Goal: Task Accomplishment & Management: Complete application form

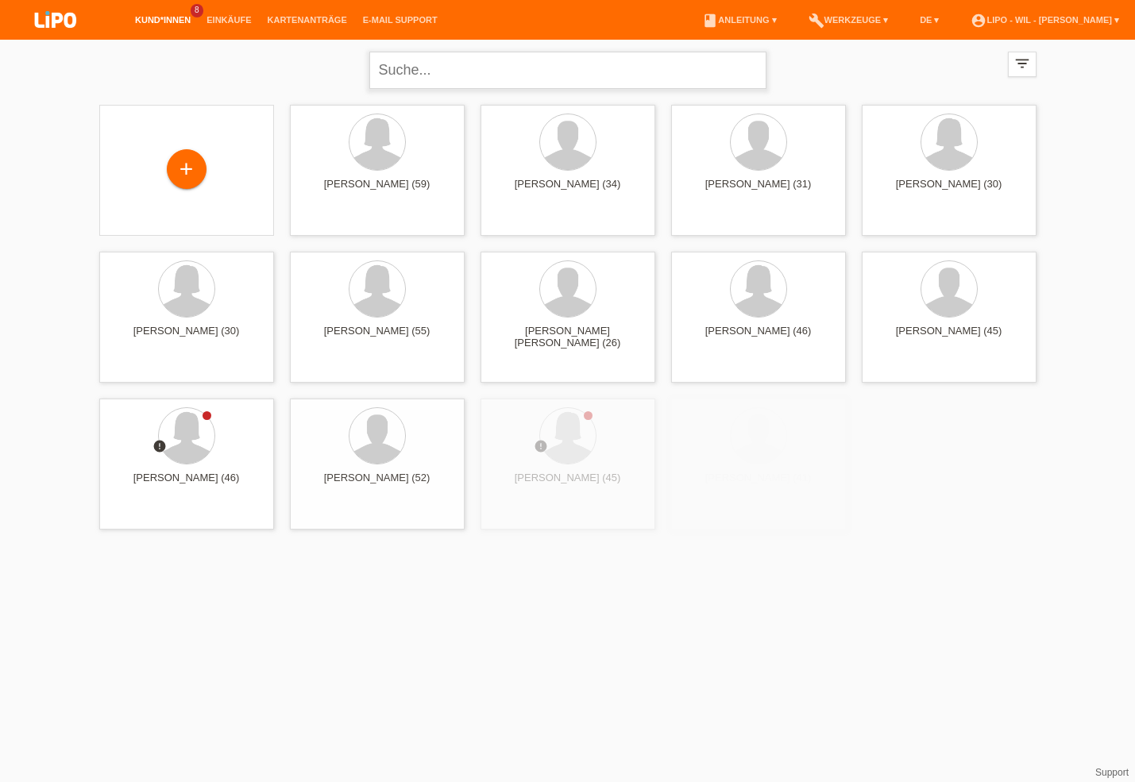
click at [424, 77] on input "text" at bounding box center [567, 70] width 397 height 37
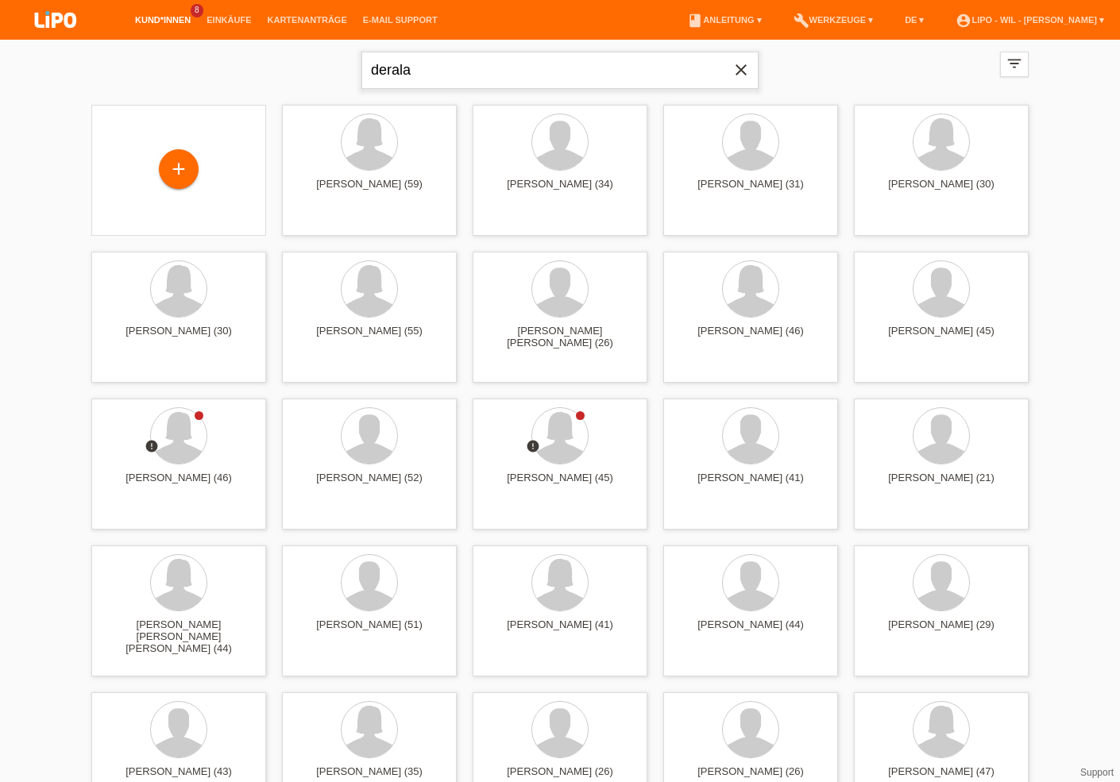
type input "derala"
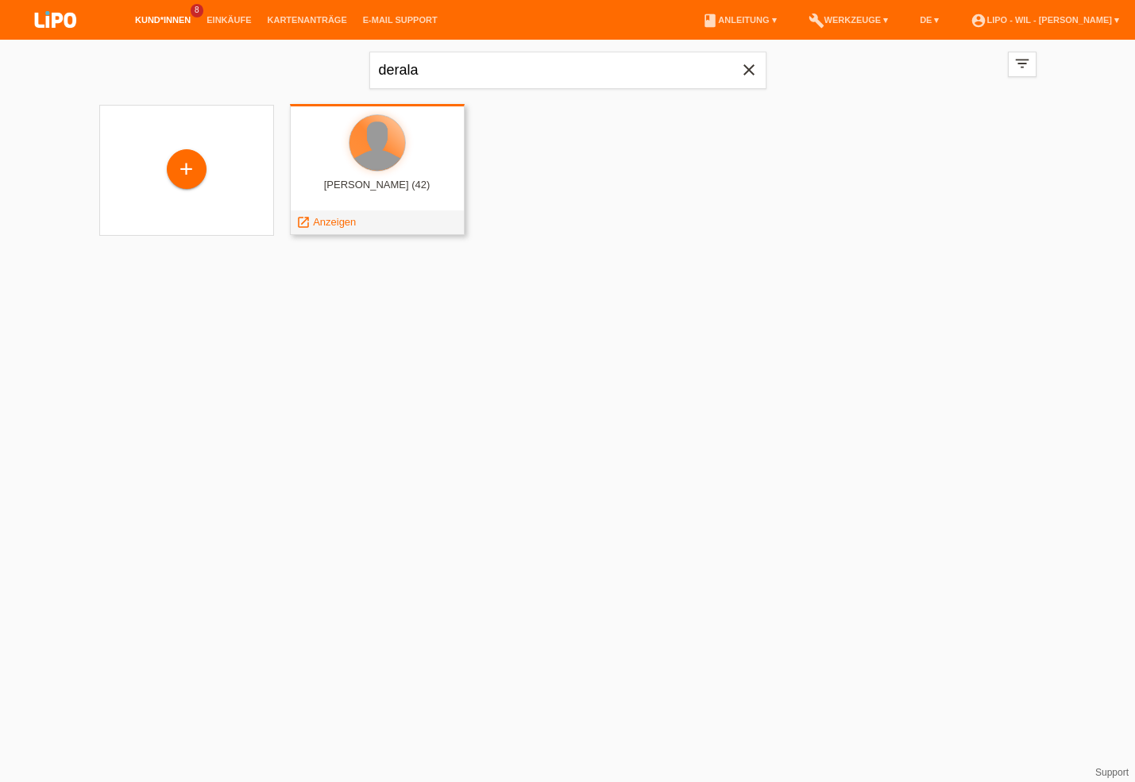
click at [370, 167] on div at bounding box center [377, 143] width 56 height 56
click at [336, 221] on span "Anzeigen" at bounding box center [334, 222] width 43 height 12
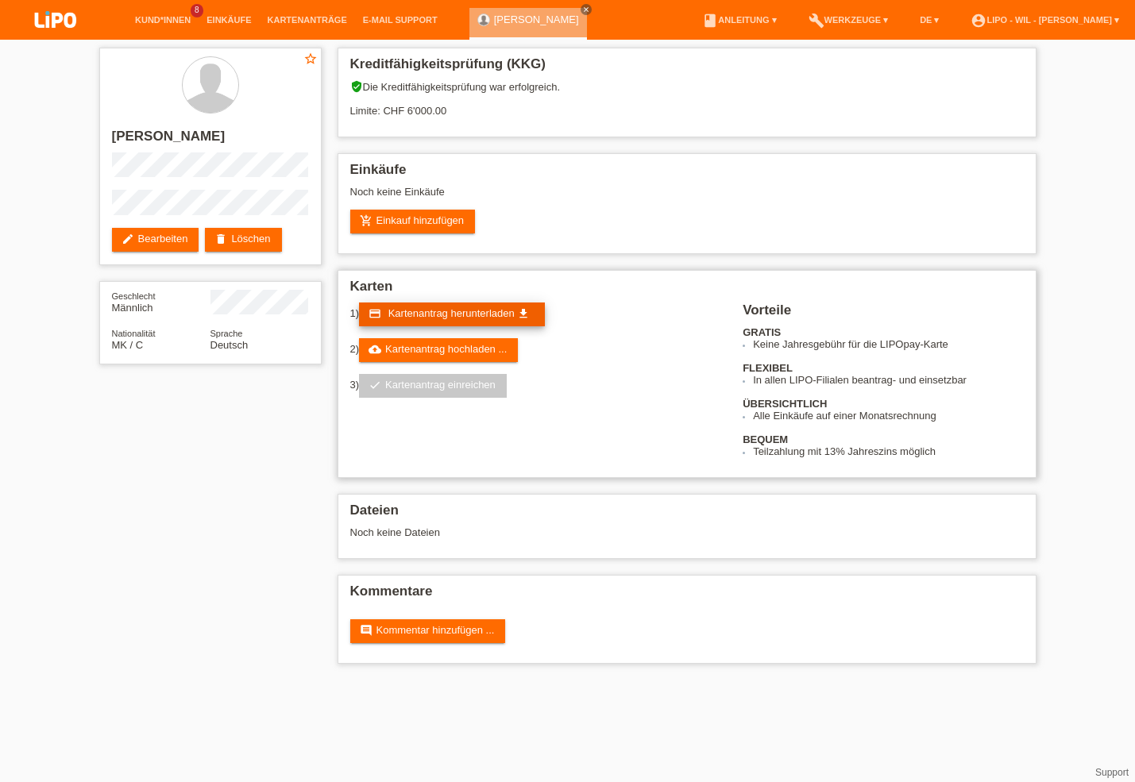
click at [403, 317] on span "Kartenantrag herunterladen" at bounding box center [451, 313] width 126 height 12
click at [440, 350] on link "cloud_upload Kartenantrag hochladen ..." at bounding box center [438, 350] width 159 height 24
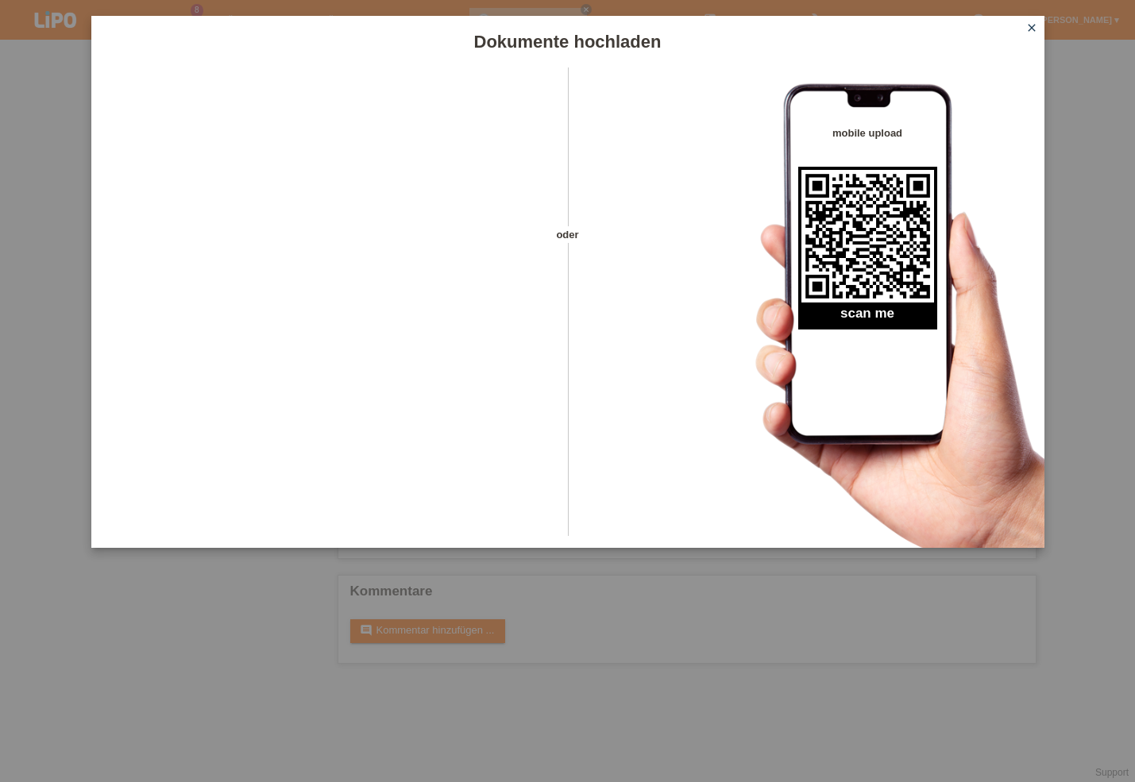
click at [1031, 29] on icon "close" at bounding box center [1031, 27] width 13 height 13
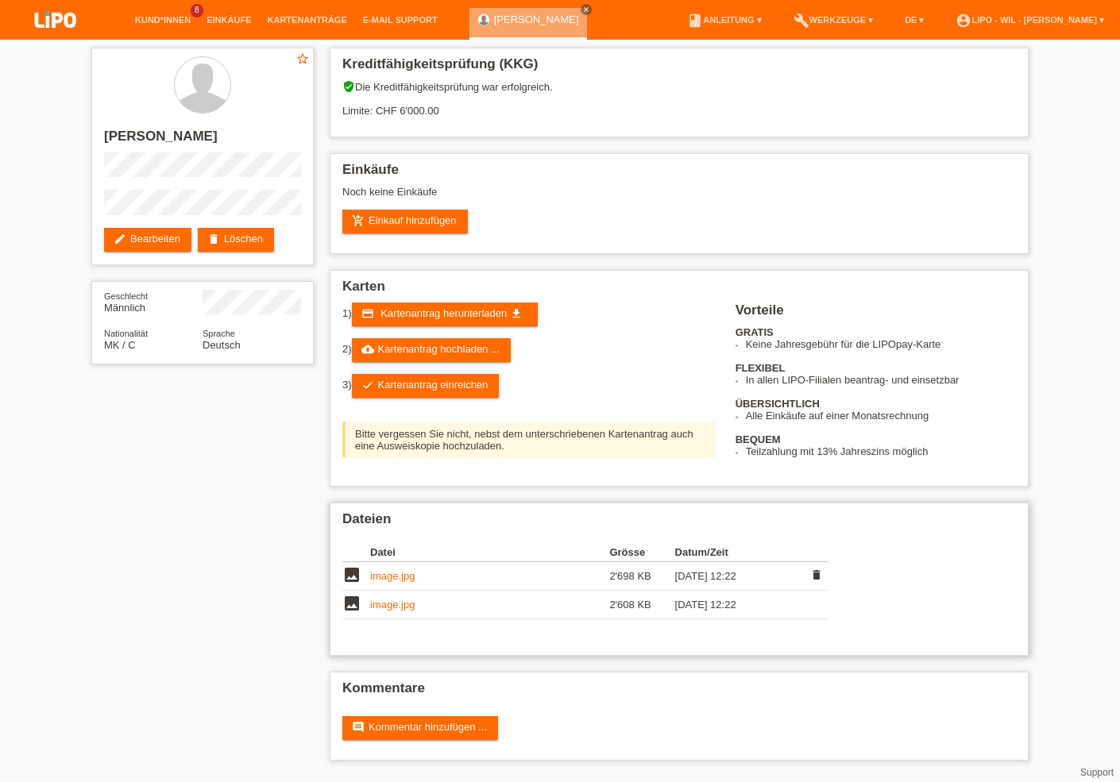
click at [395, 591] on td "image.jpg" at bounding box center [489, 576] width 239 height 29
click at [394, 582] on link "image.jpg" at bounding box center [392, 576] width 44 height 12
click at [377, 611] on link "image.jpg" at bounding box center [392, 605] width 44 height 12
click at [420, 388] on link "check Kartenantrag einreichen" at bounding box center [426, 386] width 148 height 24
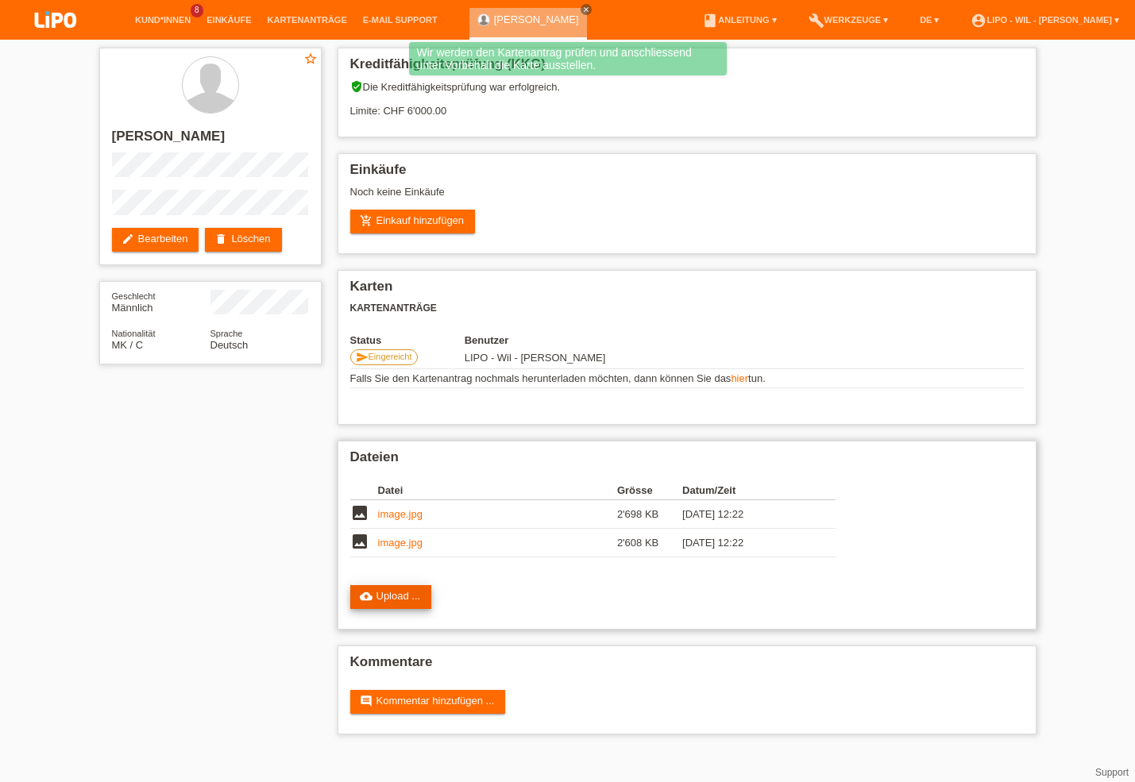
click at [390, 605] on link "cloud_upload Upload ..." at bounding box center [391, 597] width 82 height 24
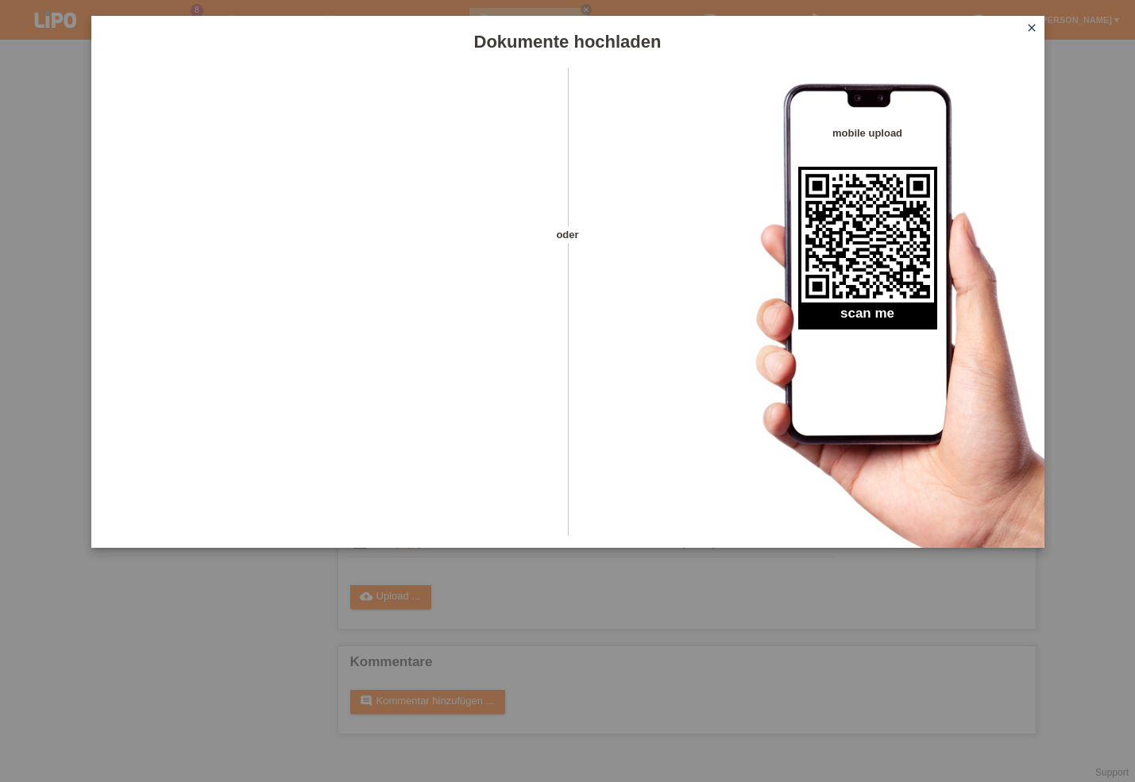
click at [1032, 23] on icon "close" at bounding box center [1031, 27] width 13 height 13
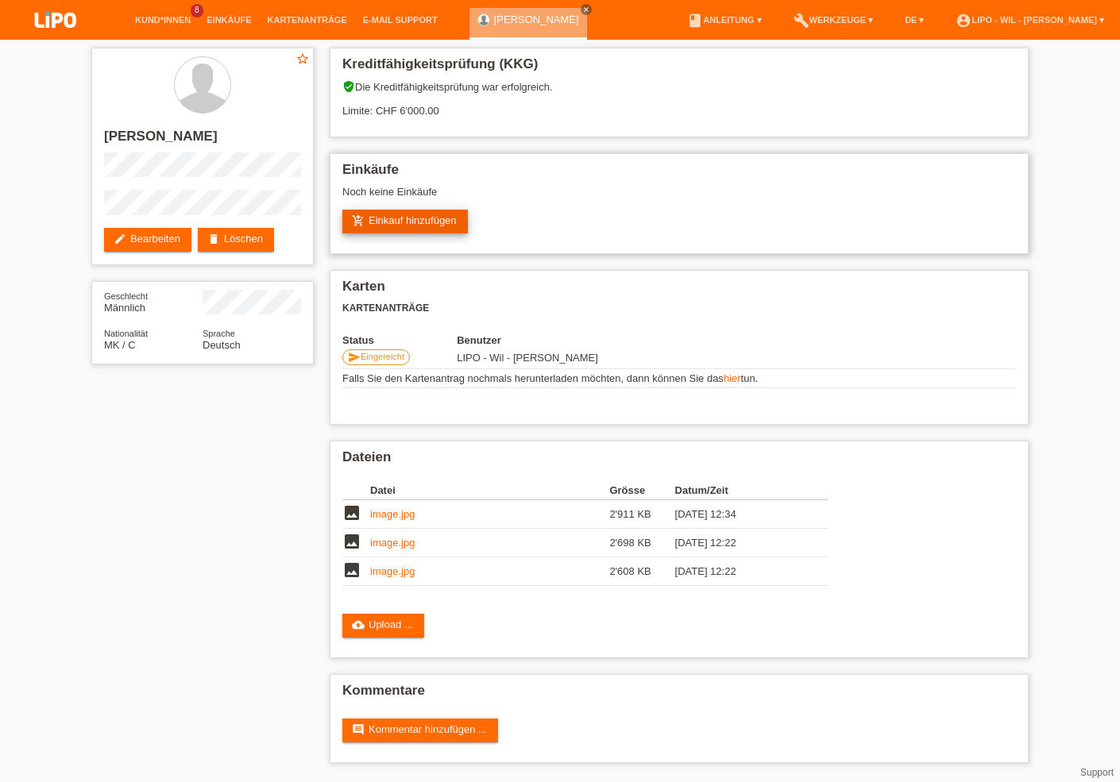
click at [379, 222] on link "add_shopping_cart Einkauf hinzufügen" at bounding box center [404, 222] width 125 height 24
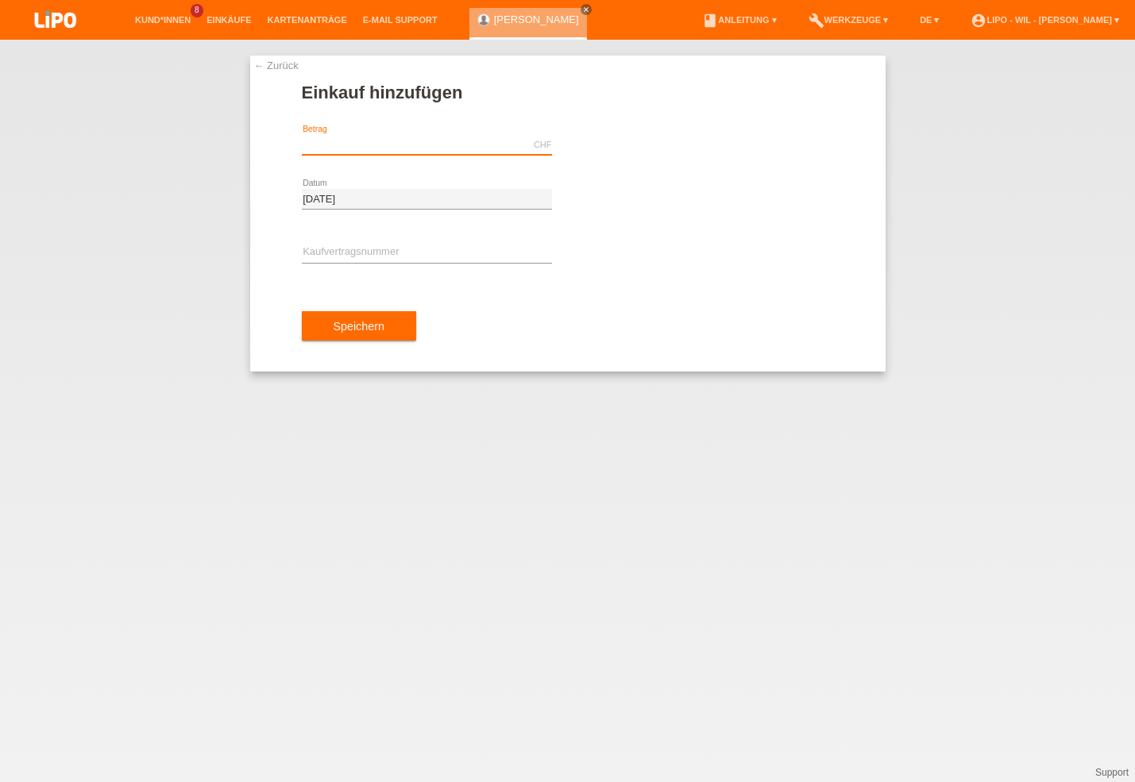
click at [338, 138] on input "text" at bounding box center [427, 145] width 250 height 20
type input "1573.50"
click at [331, 249] on input "text" at bounding box center [427, 253] width 250 height 20
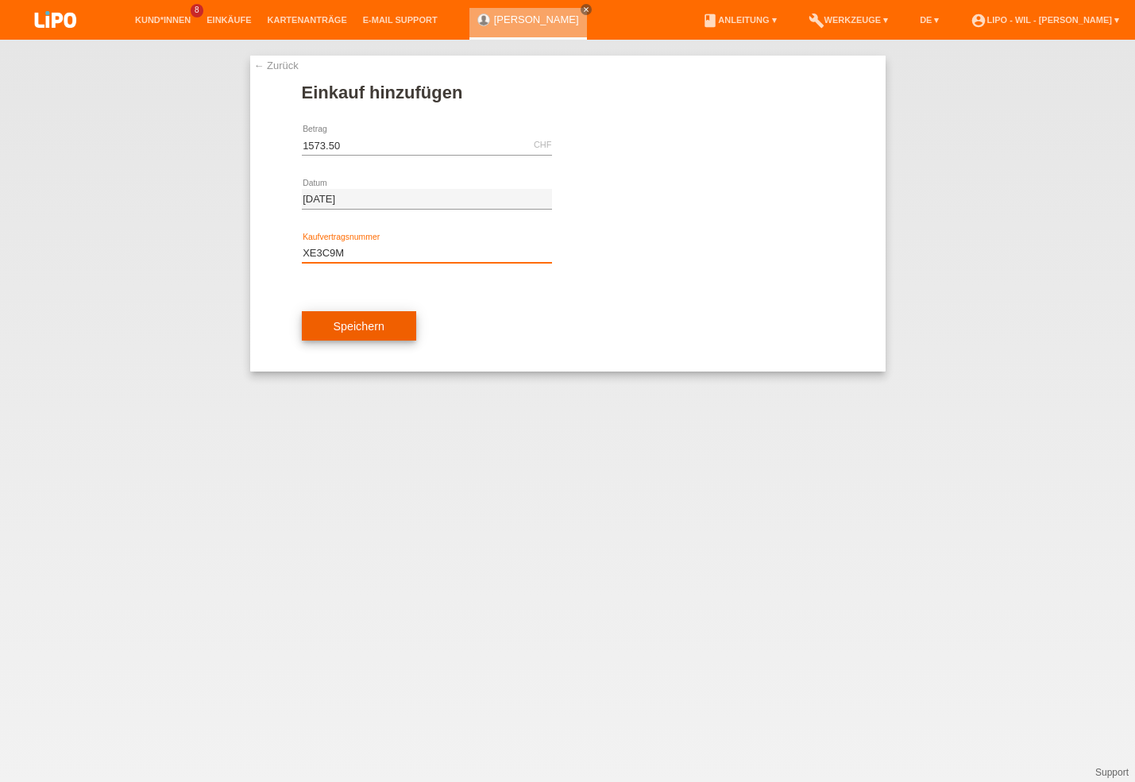
type input "XE3C9M"
click at [346, 330] on span "Speichern" at bounding box center [359, 326] width 51 height 13
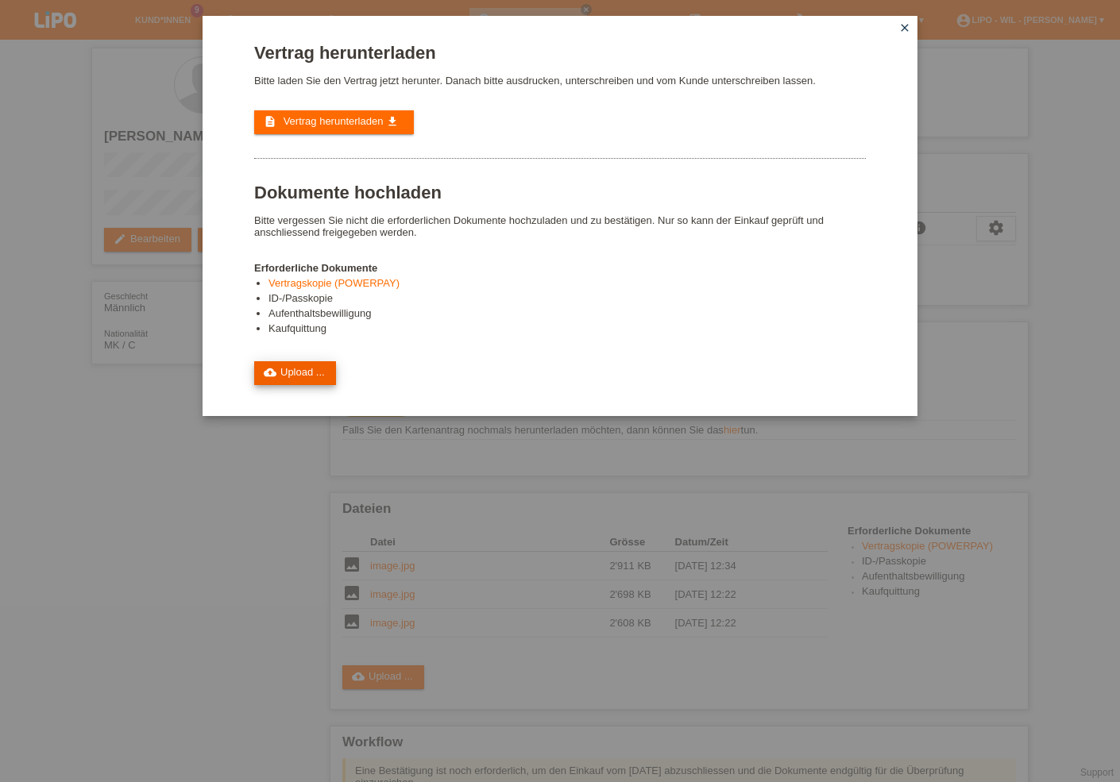
click at [304, 381] on link "cloud_upload Upload ..." at bounding box center [295, 373] width 82 height 24
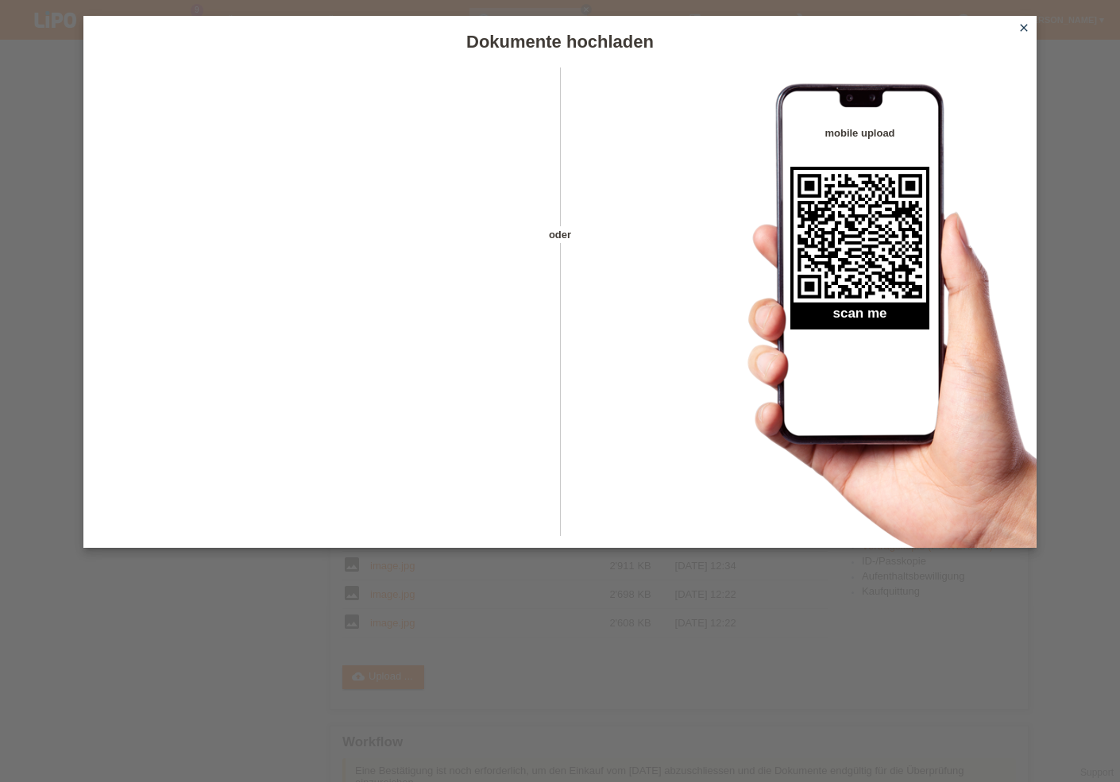
click at [1023, 25] on icon "close" at bounding box center [1023, 27] width 13 height 13
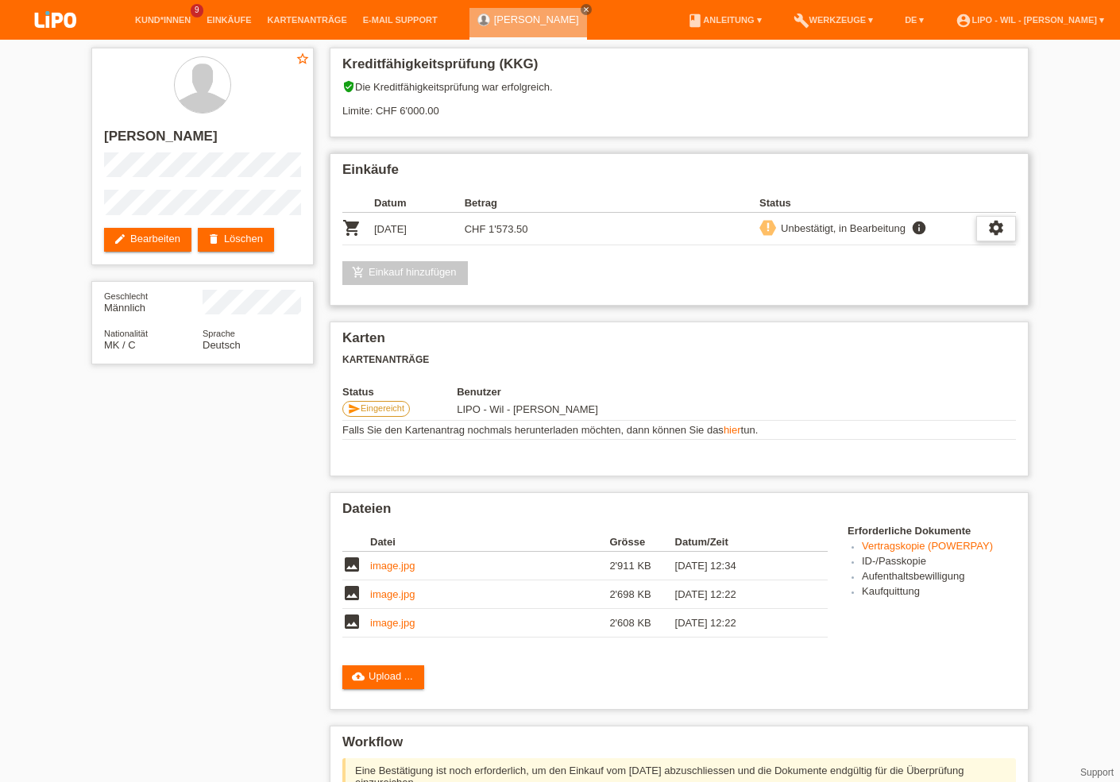
click at [998, 230] on icon "settings" at bounding box center [995, 227] width 17 height 17
click at [938, 303] on span "Vertrag herunterladen" at bounding box center [947, 303] width 105 height 19
click at [419, 278] on link "add_shopping_cart Einkauf hinzufügen" at bounding box center [404, 273] width 125 height 24
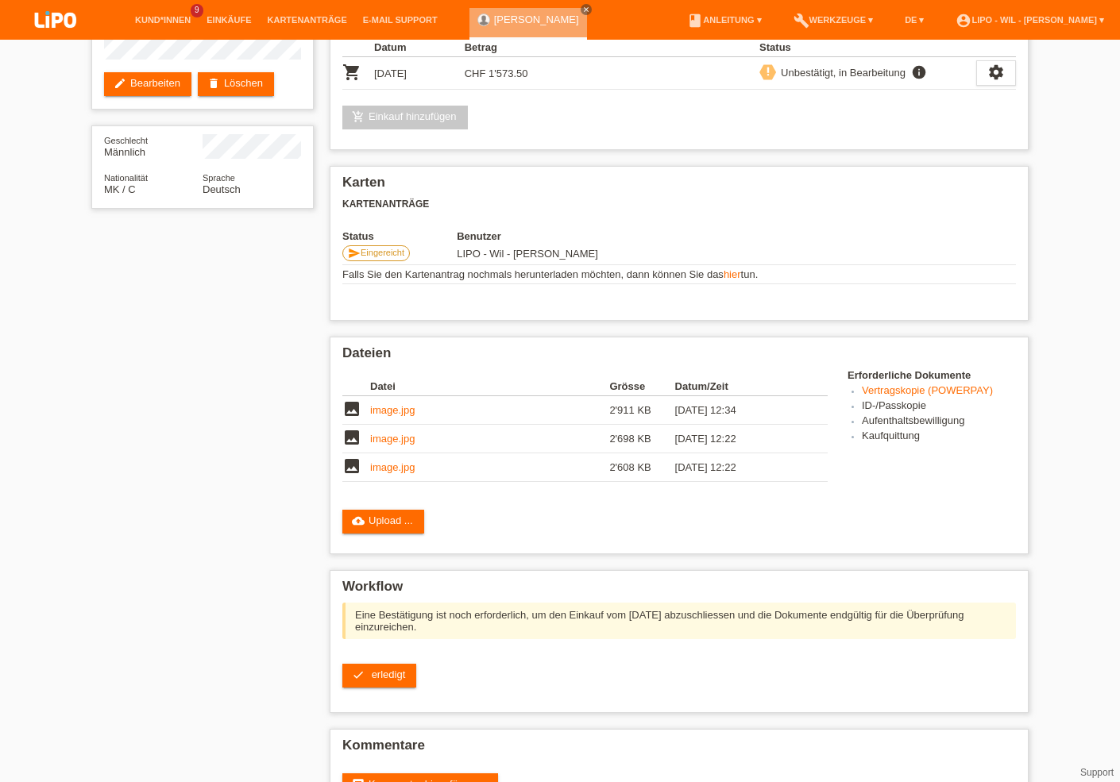
scroll to position [170, 0]
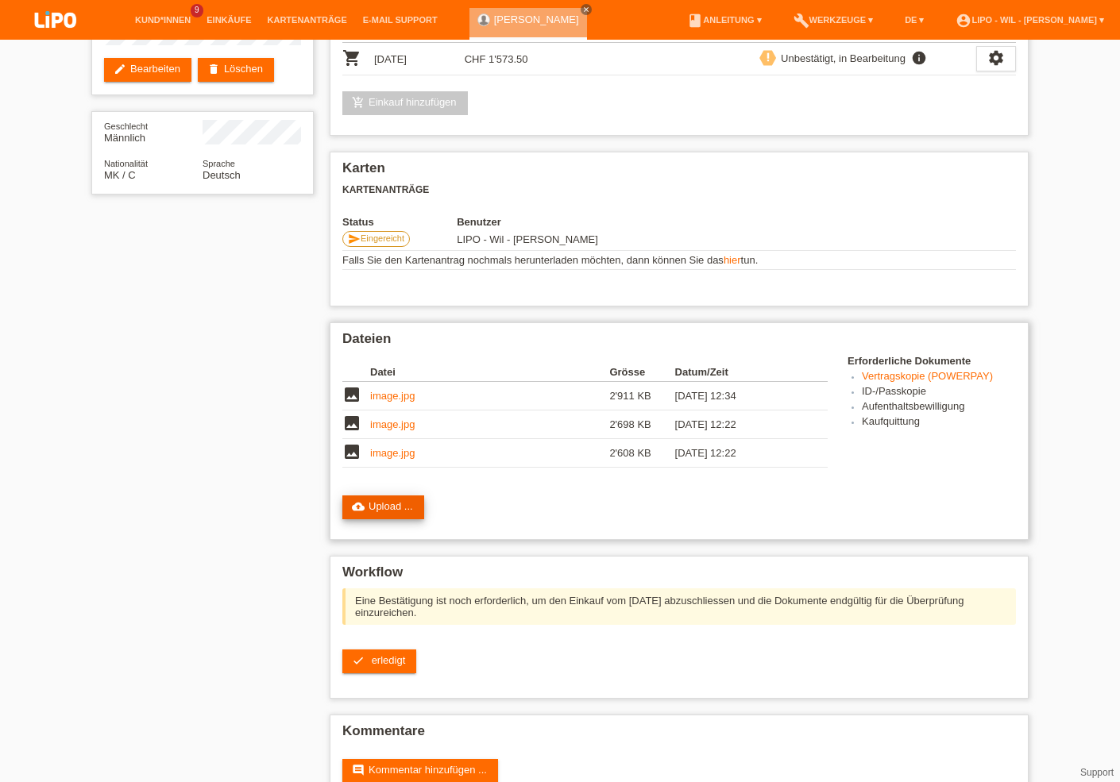
click at [402, 511] on link "cloud_upload Upload ..." at bounding box center [383, 508] width 82 height 24
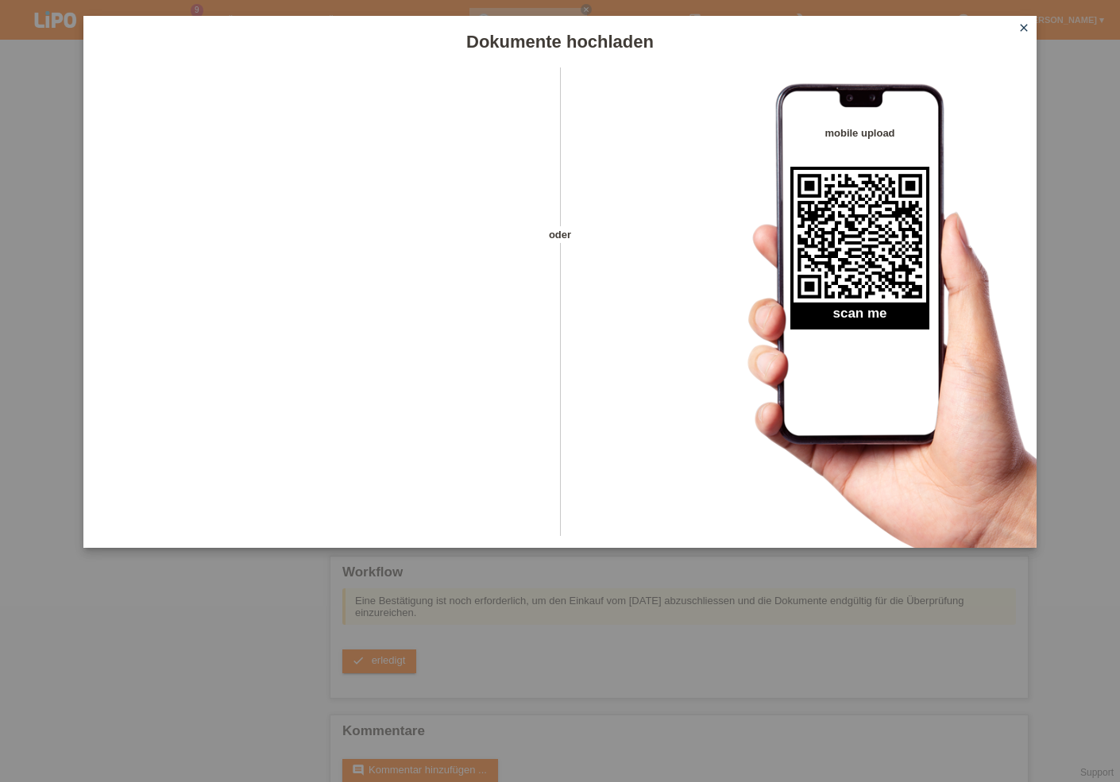
click at [1024, 29] on icon "close" at bounding box center [1023, 27] width 13 height 13
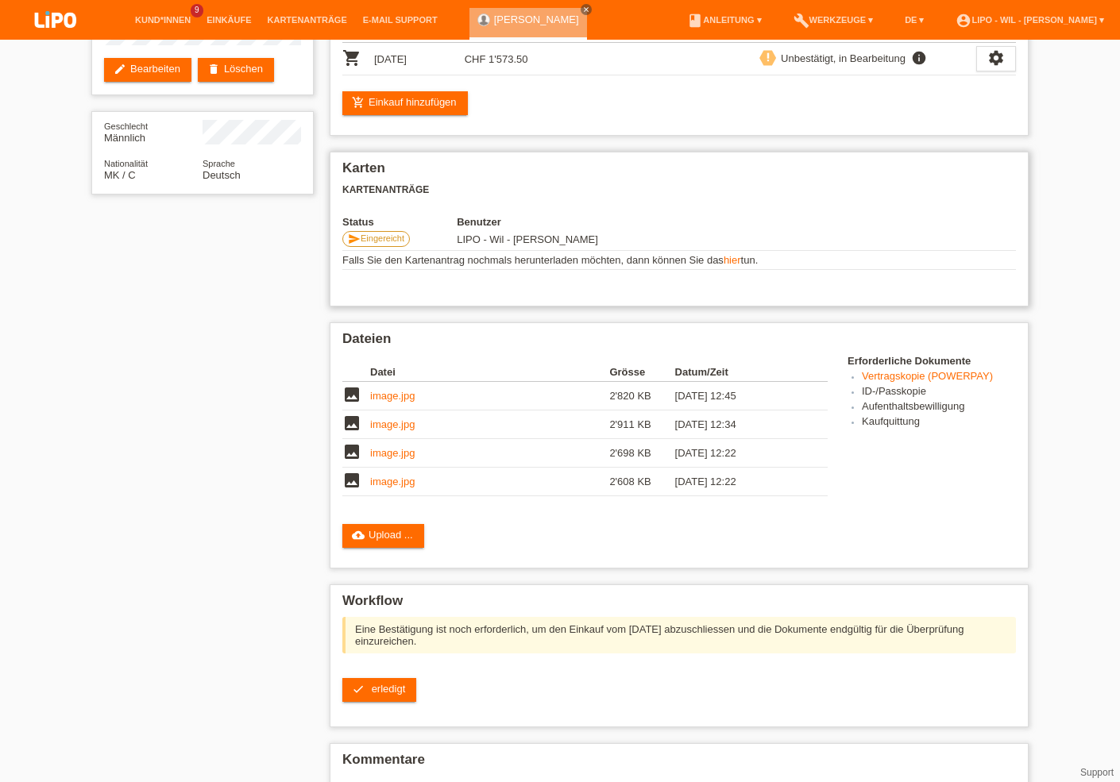
scroll to position [170, 0]
click at [387, 485] on link "image.jpg" at bounding box center [392, 482] width 44 height 12
click at [379, 456] on link "image.jpg" at bounding box center [392, 453] width 44 height 12
click at [384, 427] on link "image.jpg" at bounding box center [392, 425] width 44 height 12
click at [398, 398] on link "image.jpg" at bounding box center [392, 396] width 44 height 12
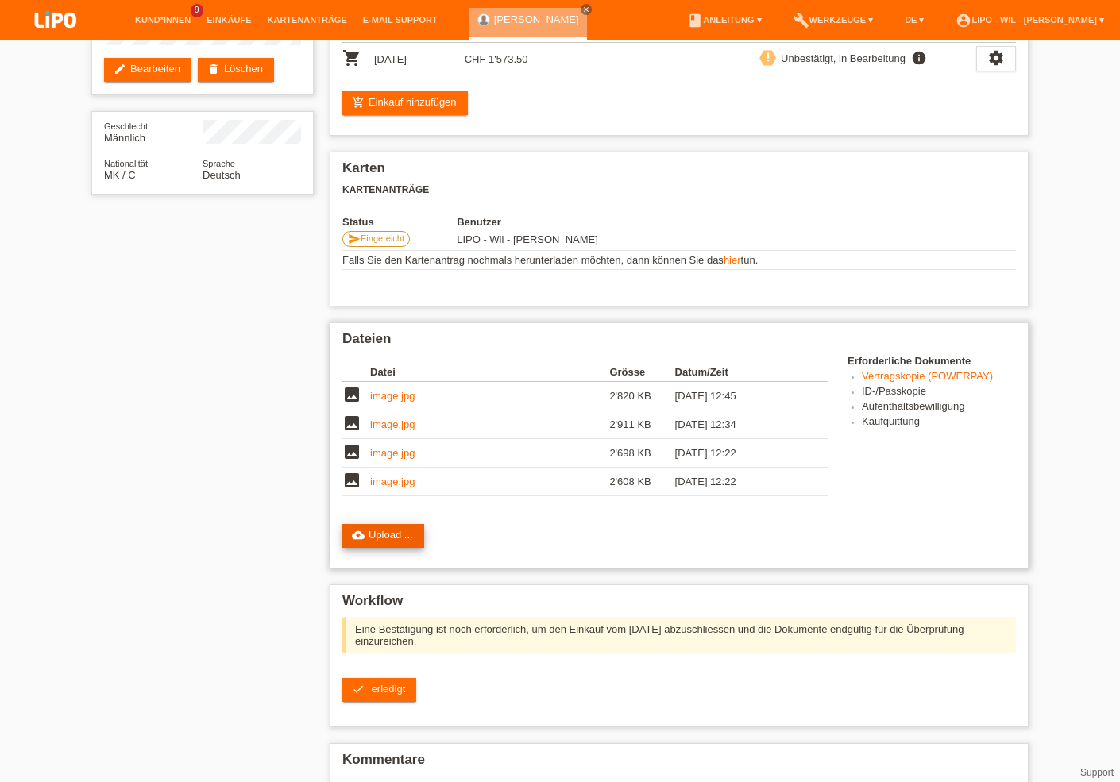
click at [397, 539] on link "cloud_upload Upload ..." at bounding box center [383, 536] width 82 height 24
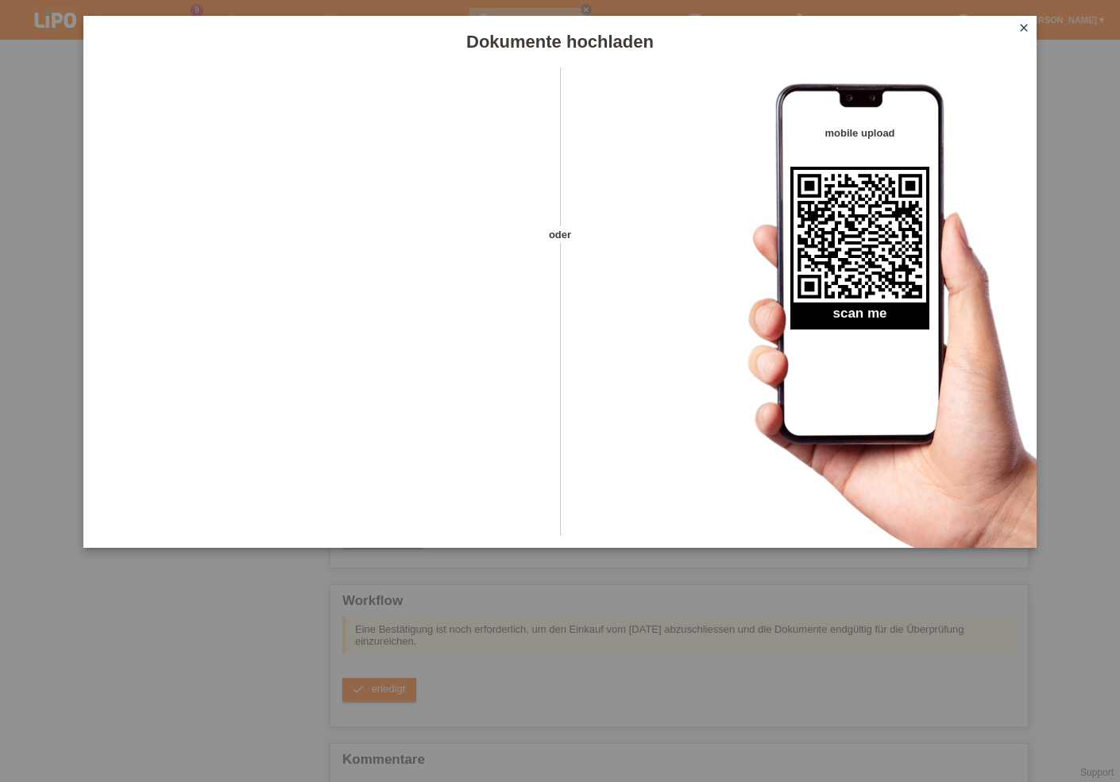
click at [1026, 33] on icon "close" at bounding box center [1023, 27] width 13 height 13
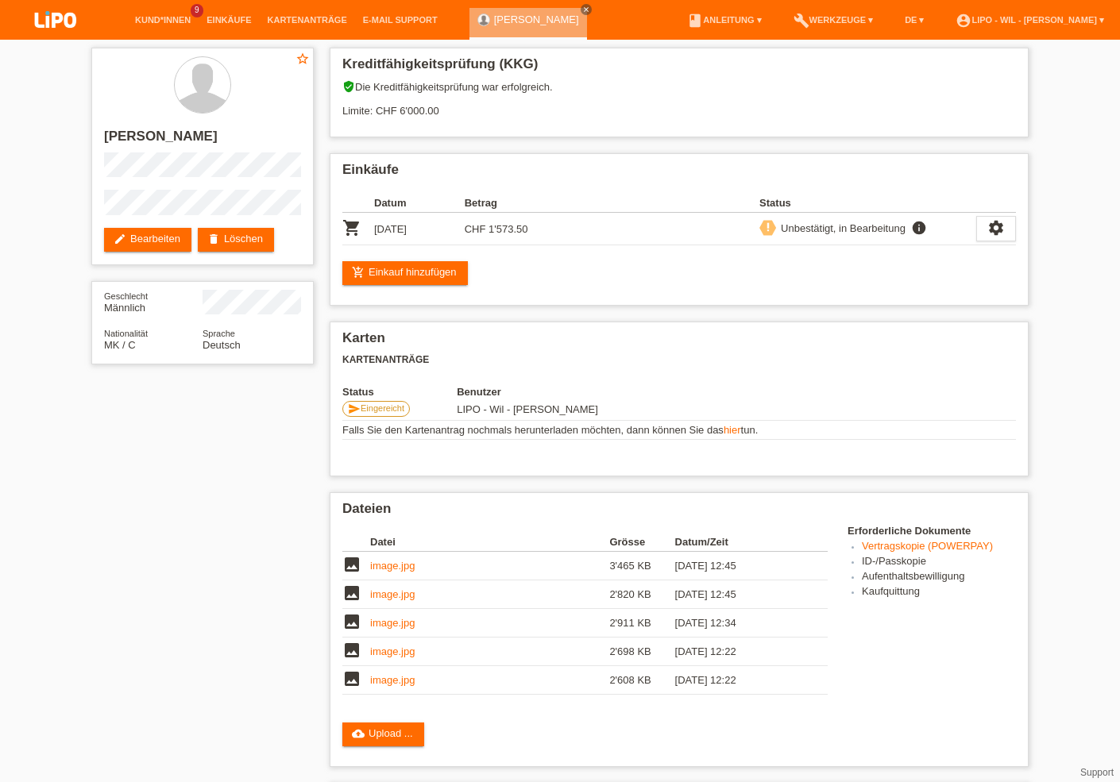
scroll to position [170, 0]
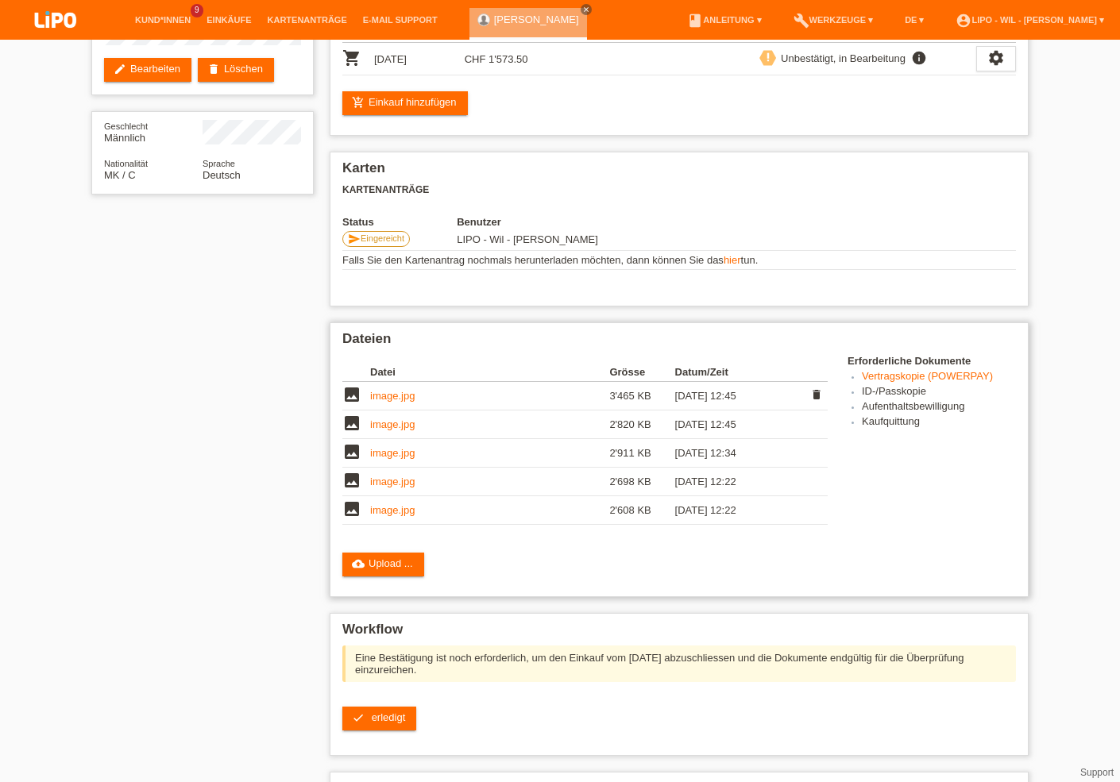
click at [396, 402] on link "image.jpg" at bounding box center [392, 396] width 44 height 12
click at [370, 728] on link "check erledigt" at bounding box center [379, 719] width 74 height 24
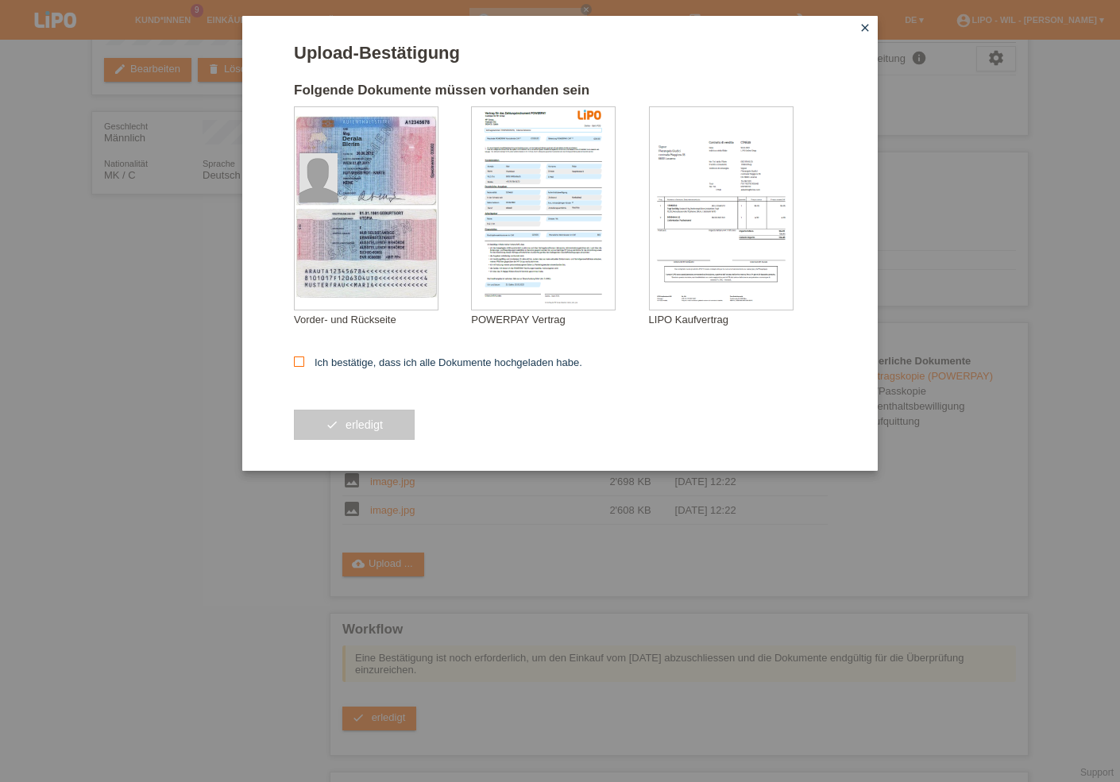
click at [299, 362] on icon at bounding box center [299, 362] width 10 height 10
click at [299, 362] on input "Ich bestätige, dass ich alle Dokumente hochgeladen habe." at bounding box center [299, 362] width 10 height 10
checkbox input "true"
click at [335, 422] on button "check erledigt" at bounding box center [354, 425] width 121 height 30
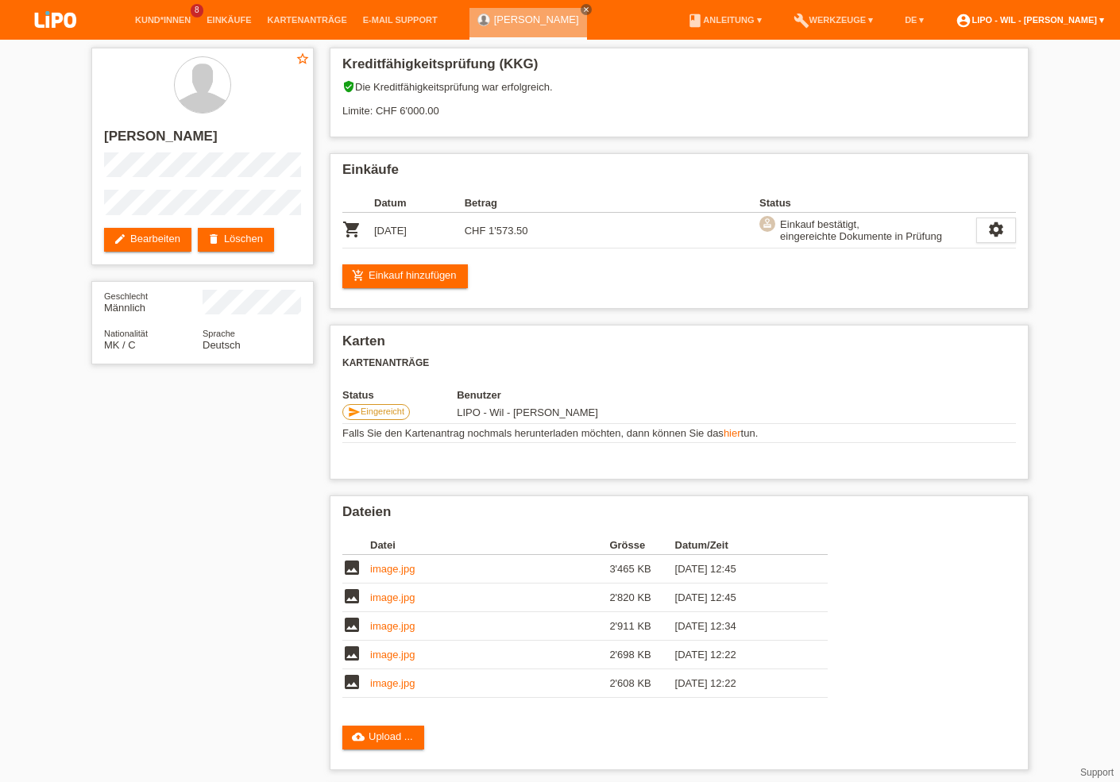
click at [1059, 25] on link "account_circle LIPO - Wil - Konrad Manko ▾" at bounding box center [1029, 20] width 164 height 10
click at [943, 108] on link "Logout" at bounding box center [954, 114] width 32 height 12
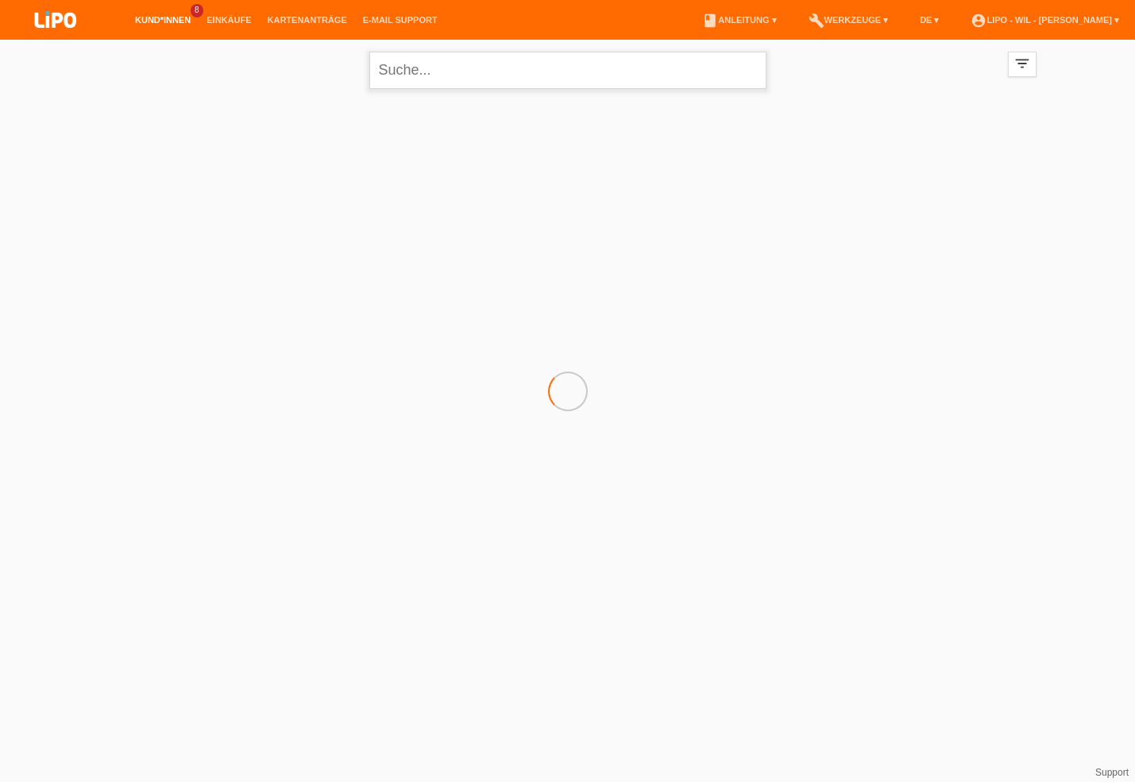
click at [402, 66] on input "text" at bounding box center [567, 70] width 397 height 37
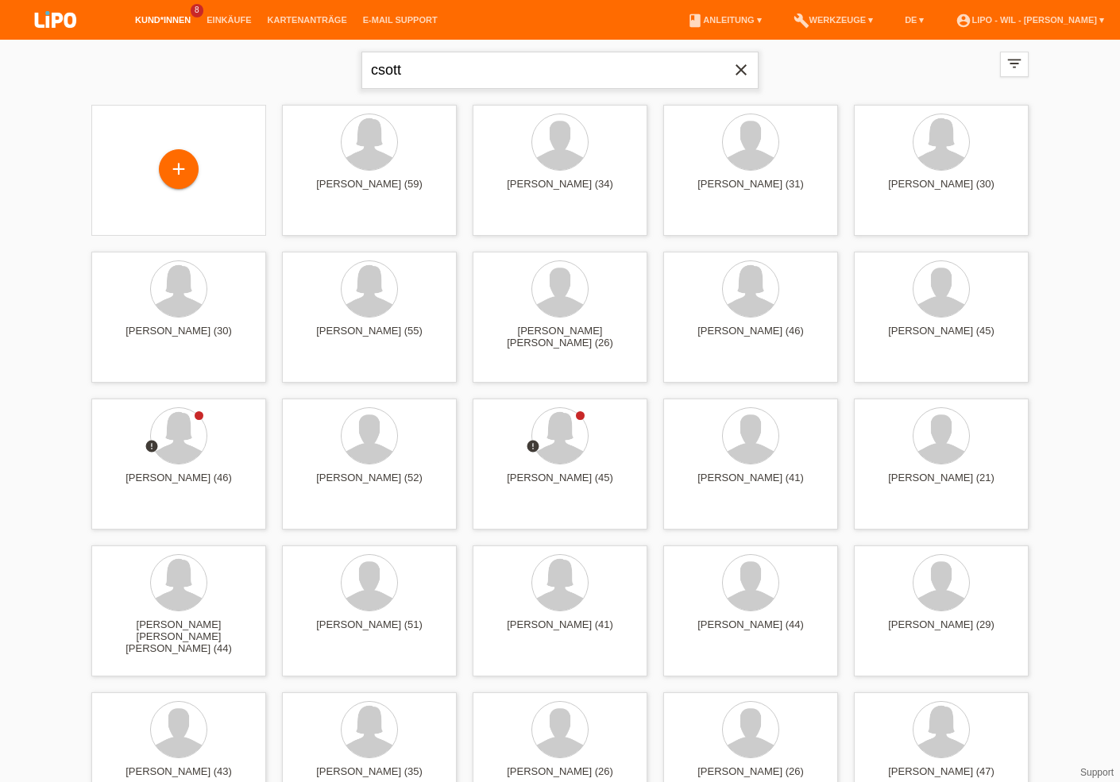
type input "csott"
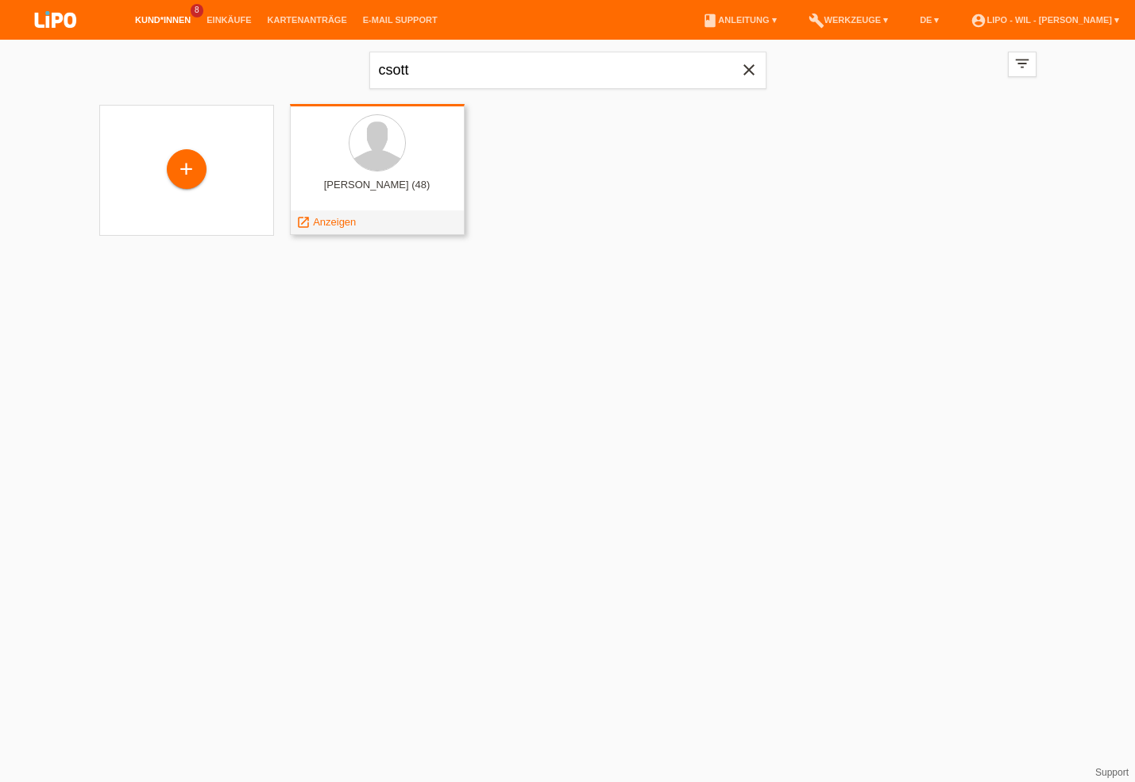
click at [398, 162] on div at bounding box center [377, 144] width 149 height 60
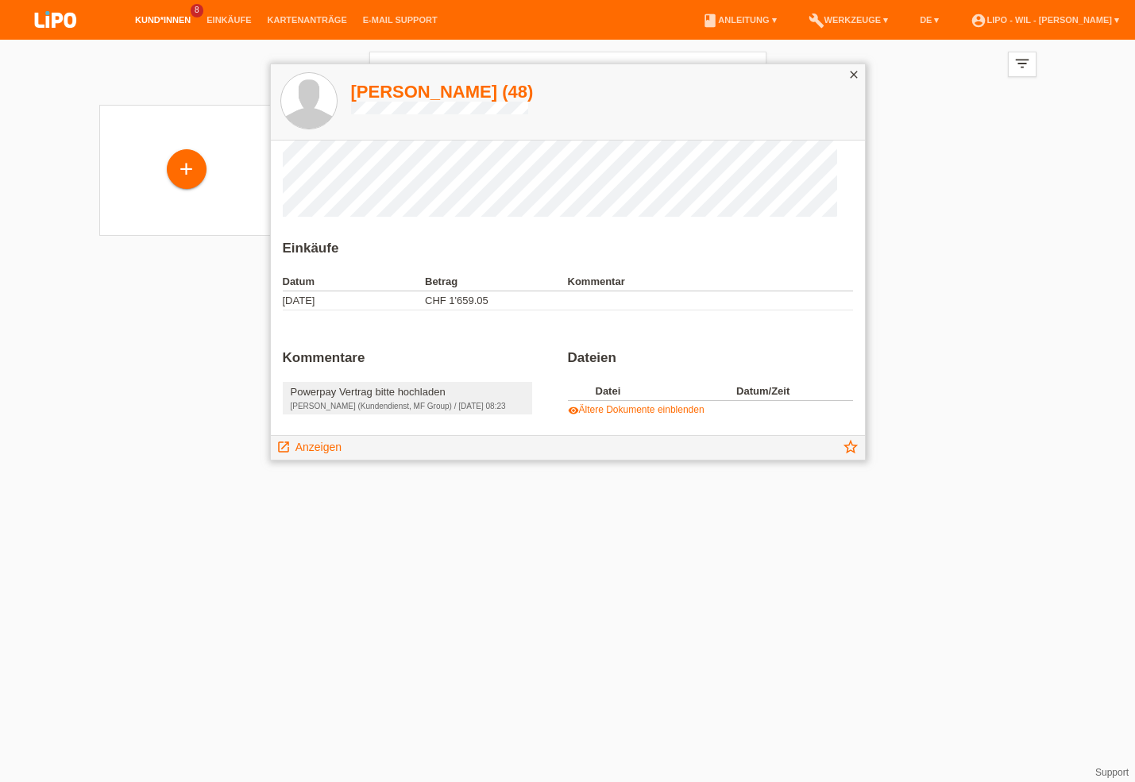
scroll to position [29, 0]
click at [314, 442] on span "Anzeigen" at bounding box center [318, 447] width 46 height 13
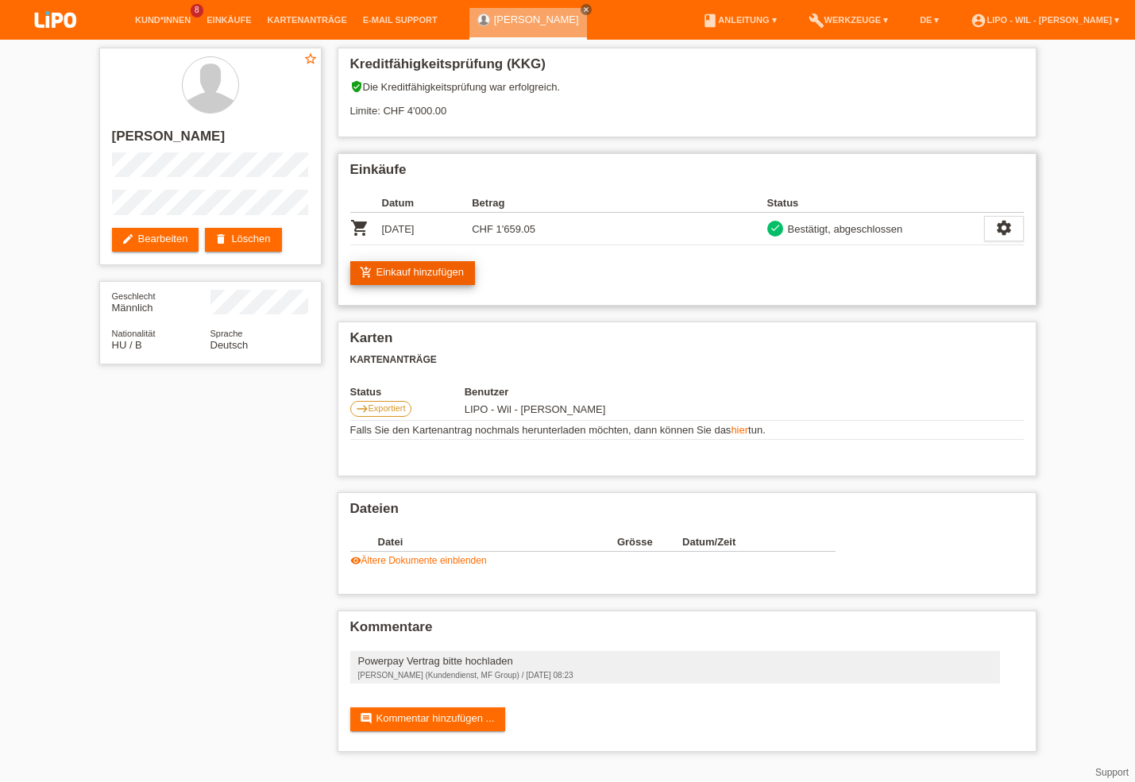
click at [407, 272] on link "add_shopping_cart Einkauf hinzufügen" at bounding box center [412, 273] width 125 height 24
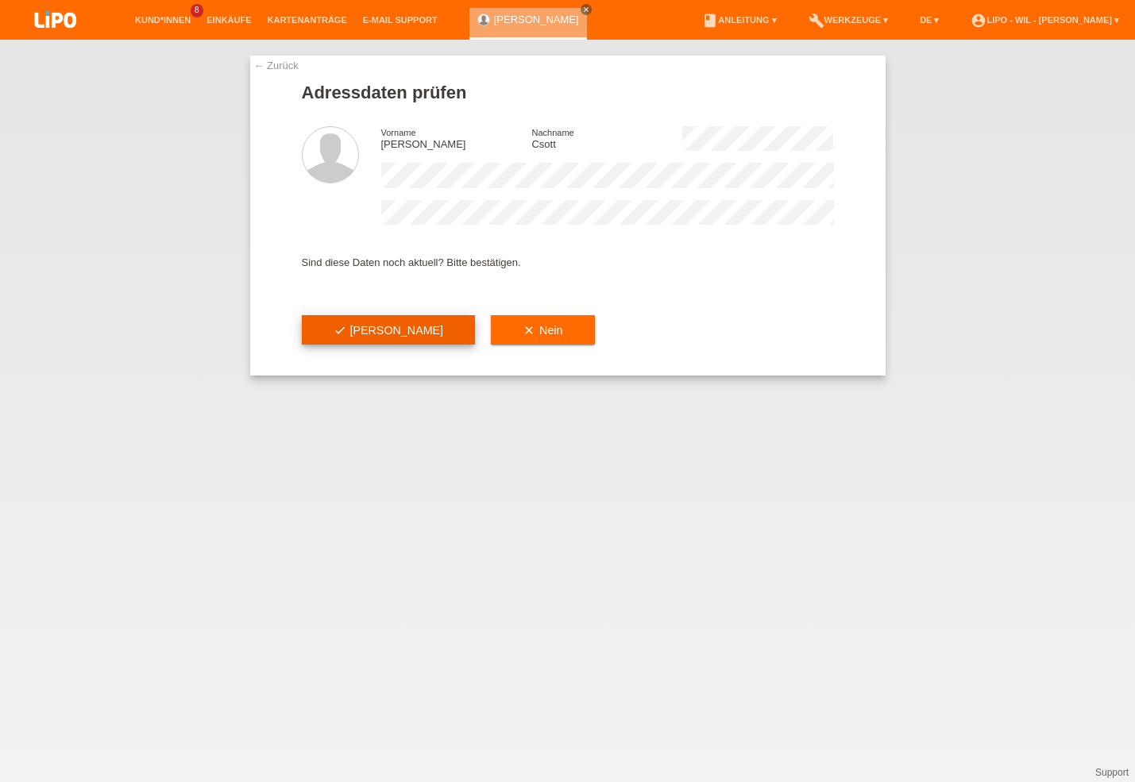
click at [358, 335] on span "check Ja" at bounding box center [389, 330] width 110 height 13
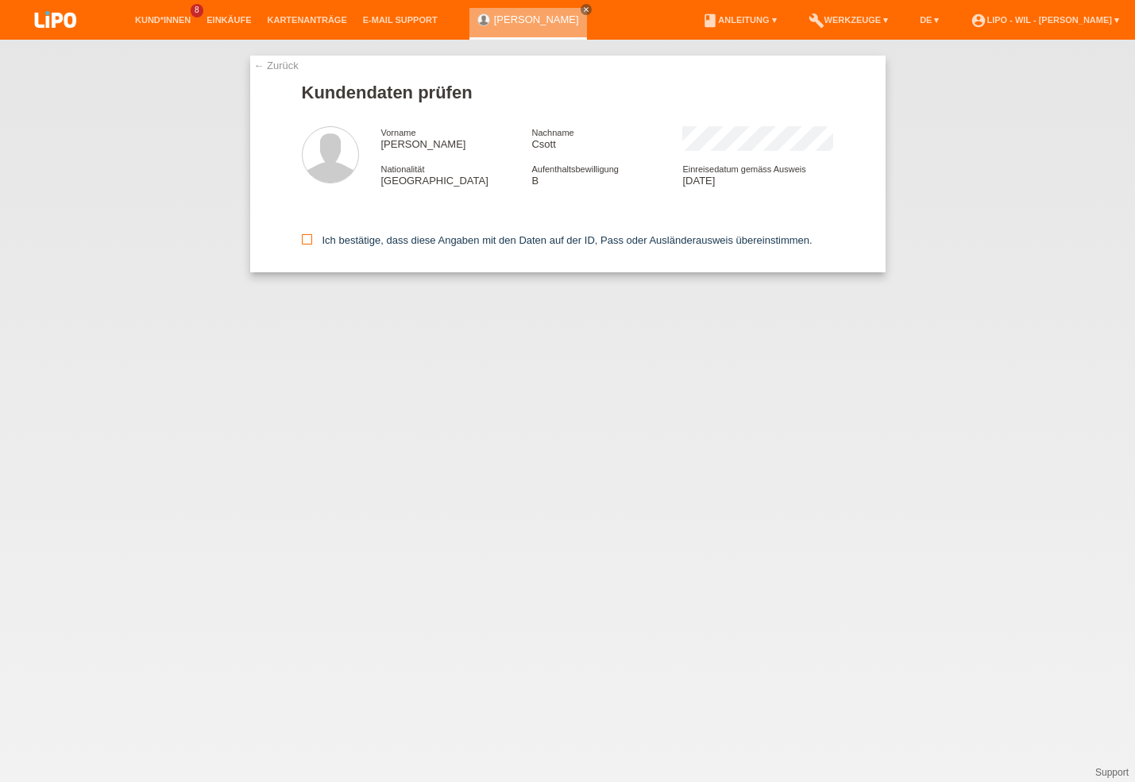
click at [304, 242] on icon at bounding box center [307, 239] width 10 height 10
click at [304, 242] on input "Ich bestätige, dass diese Angaben mit den Daten auf der ID, Pass oder Ausländer…" at bounding box center [307, 239] width 10 height 10
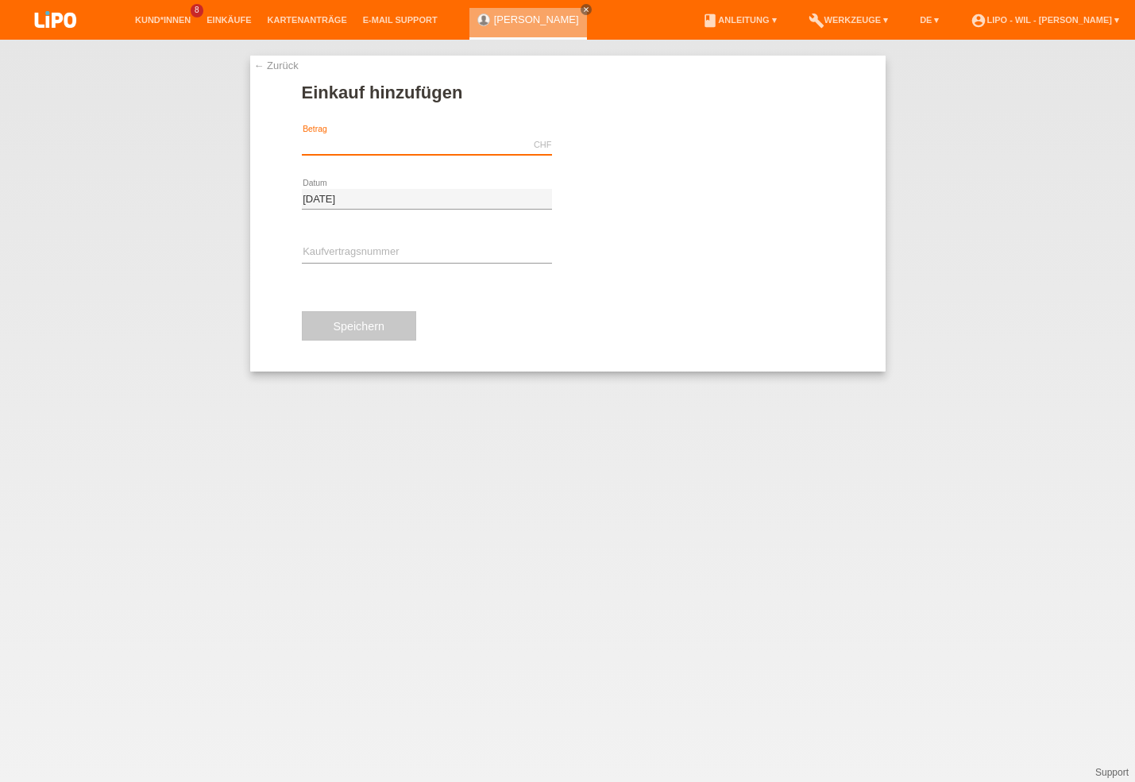
click at [359, 150] on input "text" at bounding box center [427, 145] width 250 height 20
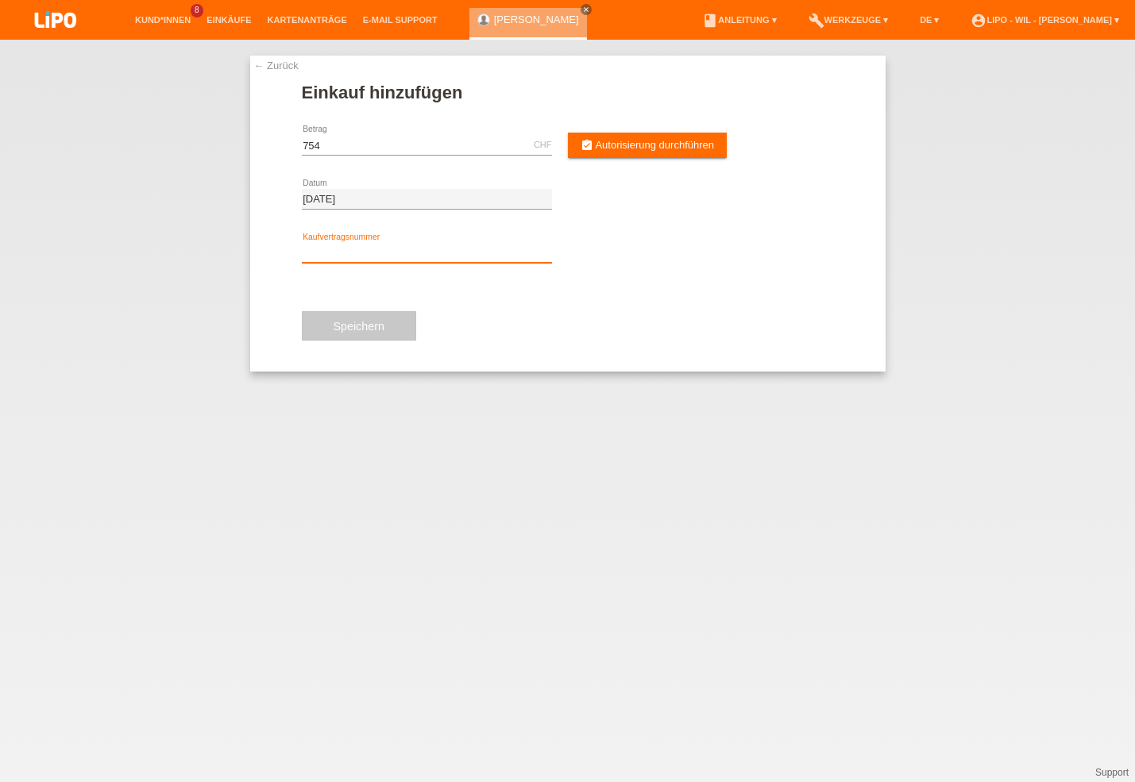
type input "754.00"
click at [348, 246] on input "text" at bounding box center [427, 253] width 250 height 20
click at [346, 244] on input "text" at bounding box center [427, 253] width 250 height 20
type input "XE3C9R"
click at [605, 145] on span "Autorisierung durchführen" at bounding box center [654, 145] width 119 height 12
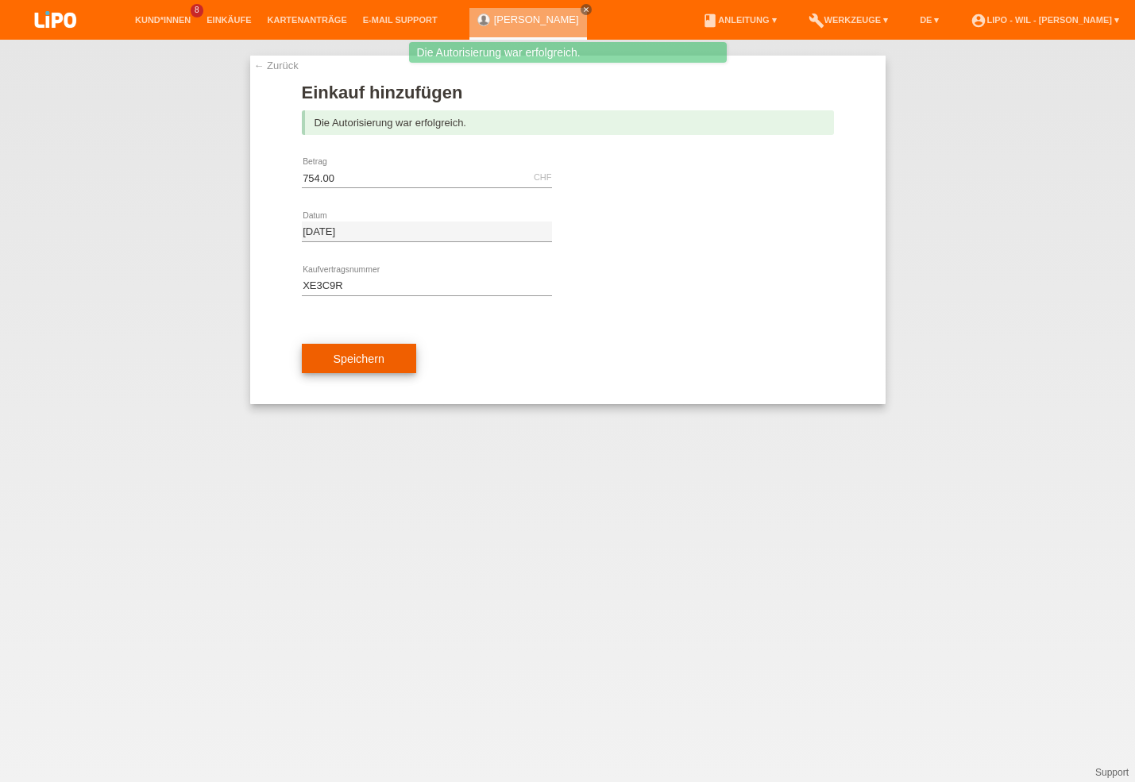
click at [380, 365] on span "Speichern" at bounding box center [359, 359] width 51 height 13
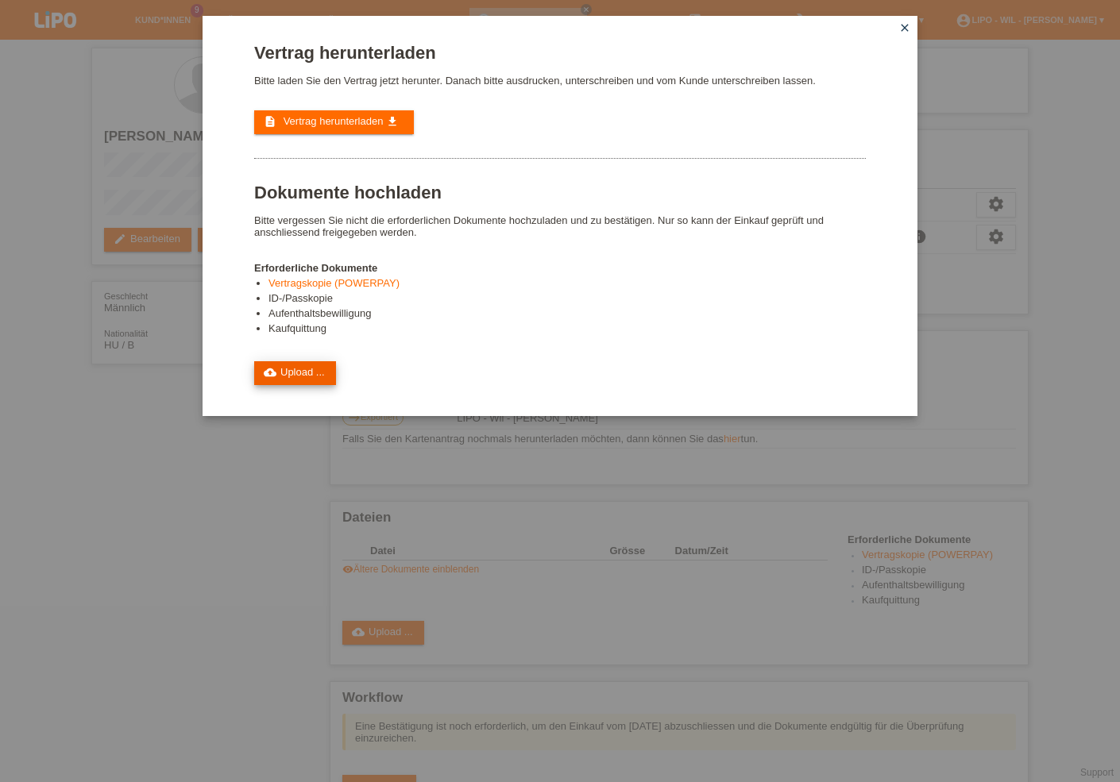
click at [291, 381] on link "cloud_upload Upload ..." at bounding box center [295, 373] width 82 height 24
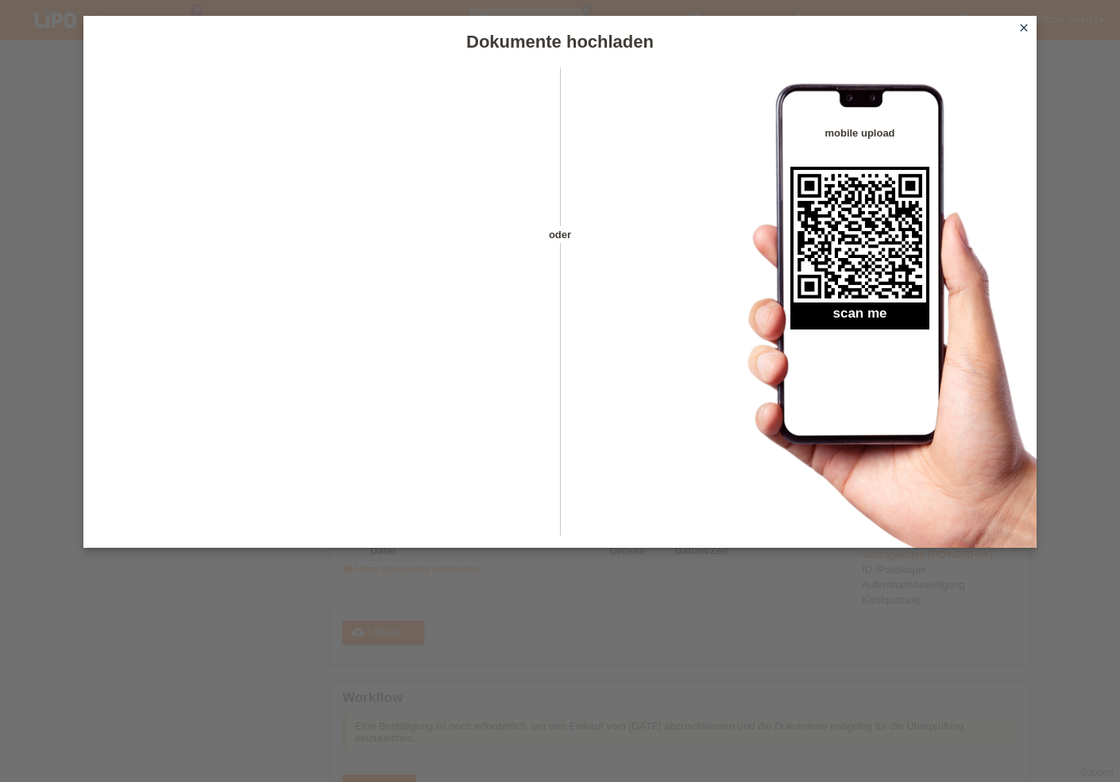
click at [1020, 22] on icon "close" at bounding box center [1023, 27] width 13 height 13
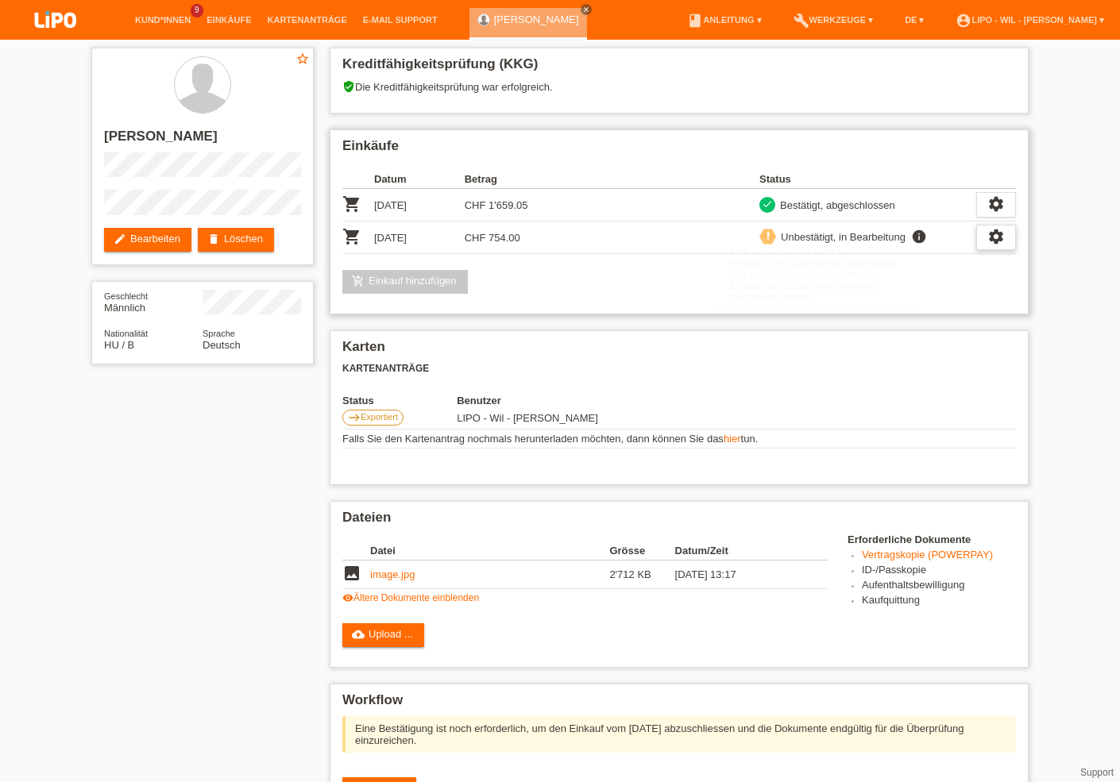
click at [989, 242] on icon "settings" at bounding box center [995, 236] width 17 height 17
click at [964, 309] on span "Vertrag herunterladen" at bounding box center [947, 311] width 105 height 19
click at [378, 640] on link "cloud_upload Upload ..." at bounding box center [383, 635] width 82 height 24
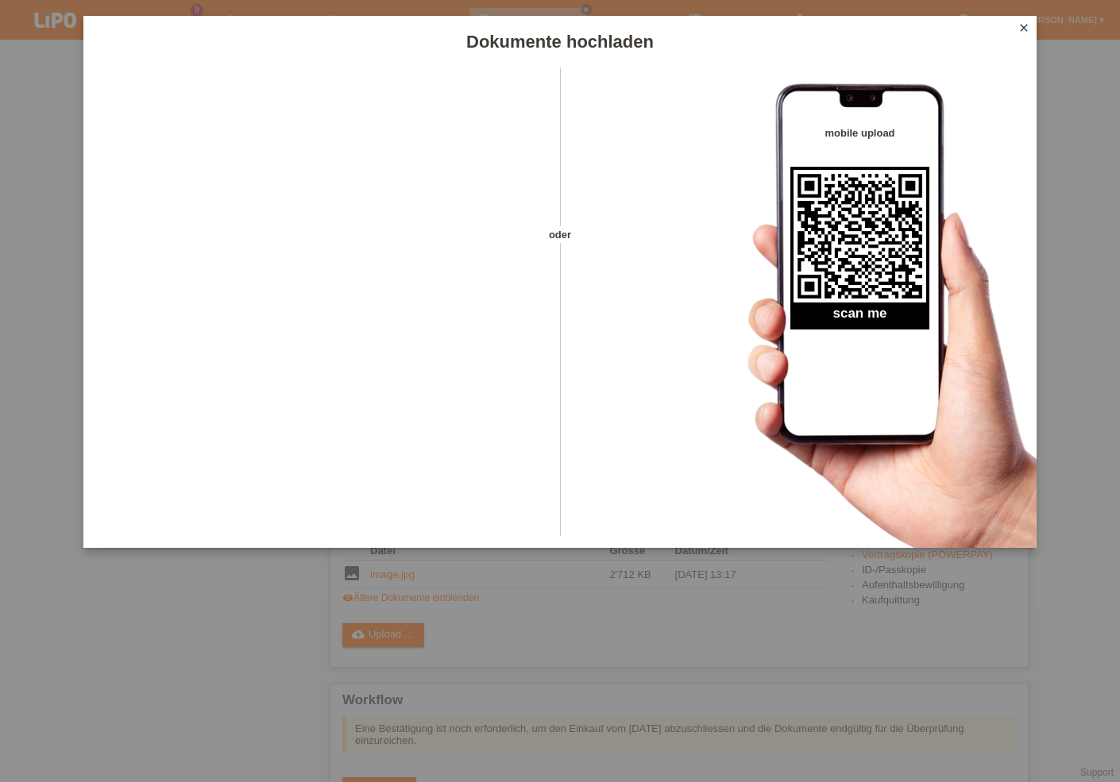
click at [1028, 25] on icon "close" at bounding box center [1023, 27] width 13 height 13
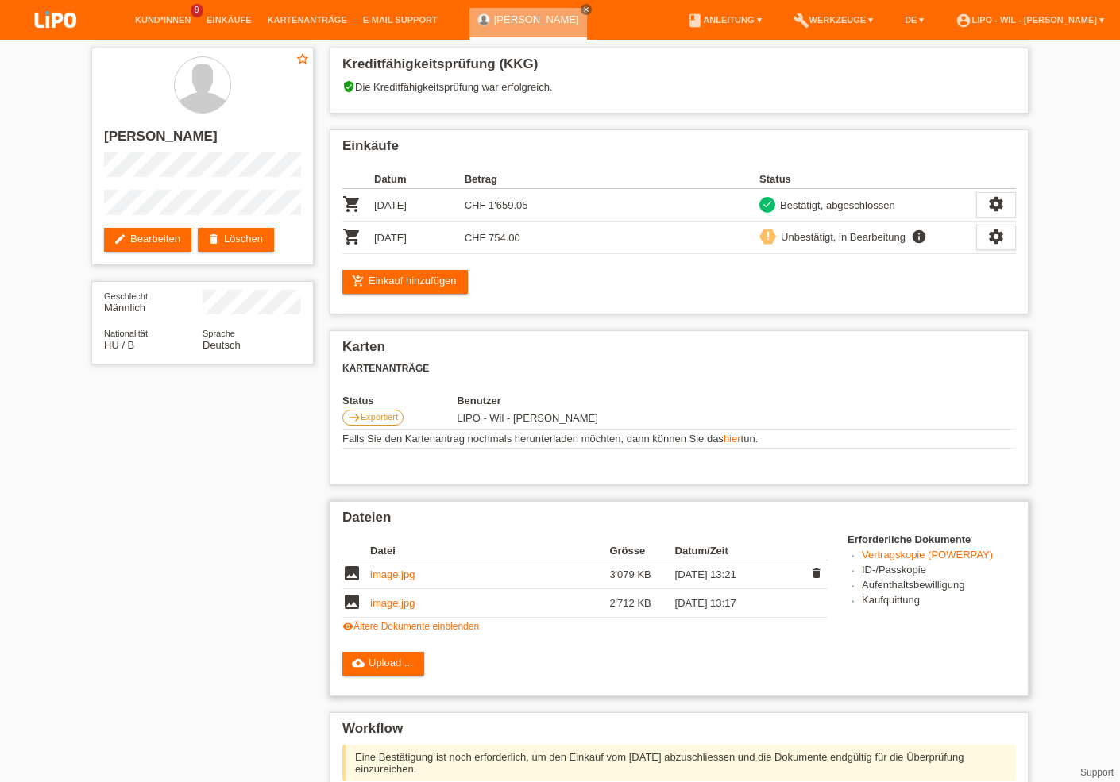
click at [393, 579] on link "image.jpg" at bounding box center [392, 575] width 44 height 12
click at [411, 581] on link "image.jpg" at bounding box center [392, 575] width 44 height 12
click at [379, 606] on link "image.jpg" at bounding box center [392, 603] width 44 height 12
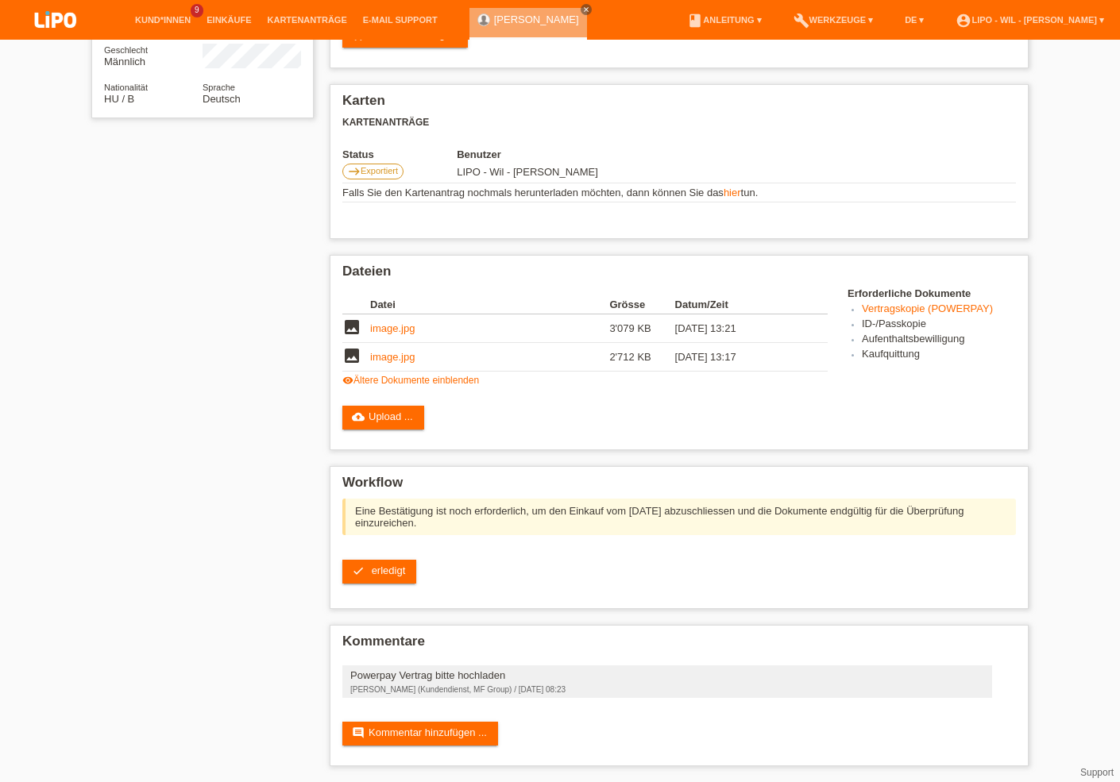
scroll to position [260, 0]
click at [442, 731] on link "comment Kommentar hinzufügen ..." at bounding box center [420, 734] width 156 height 24
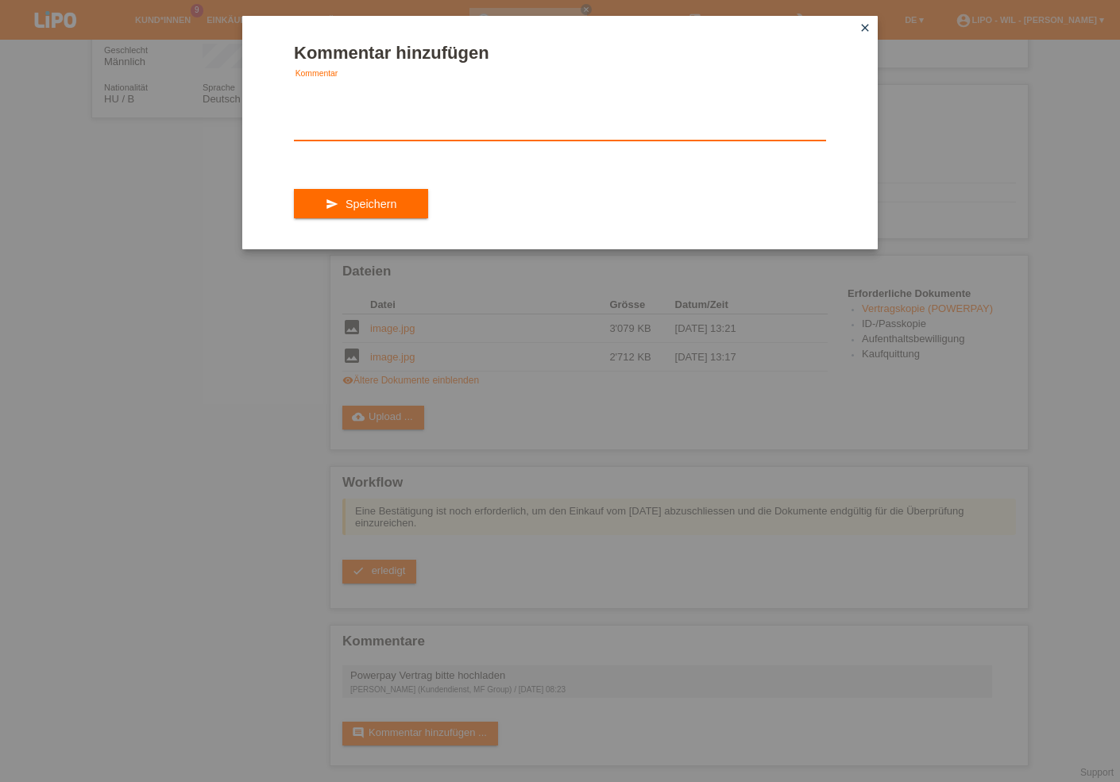
click at [340, 128] on textarea at bounding box center [560, 109] width 532 height 61
type textarea "g"
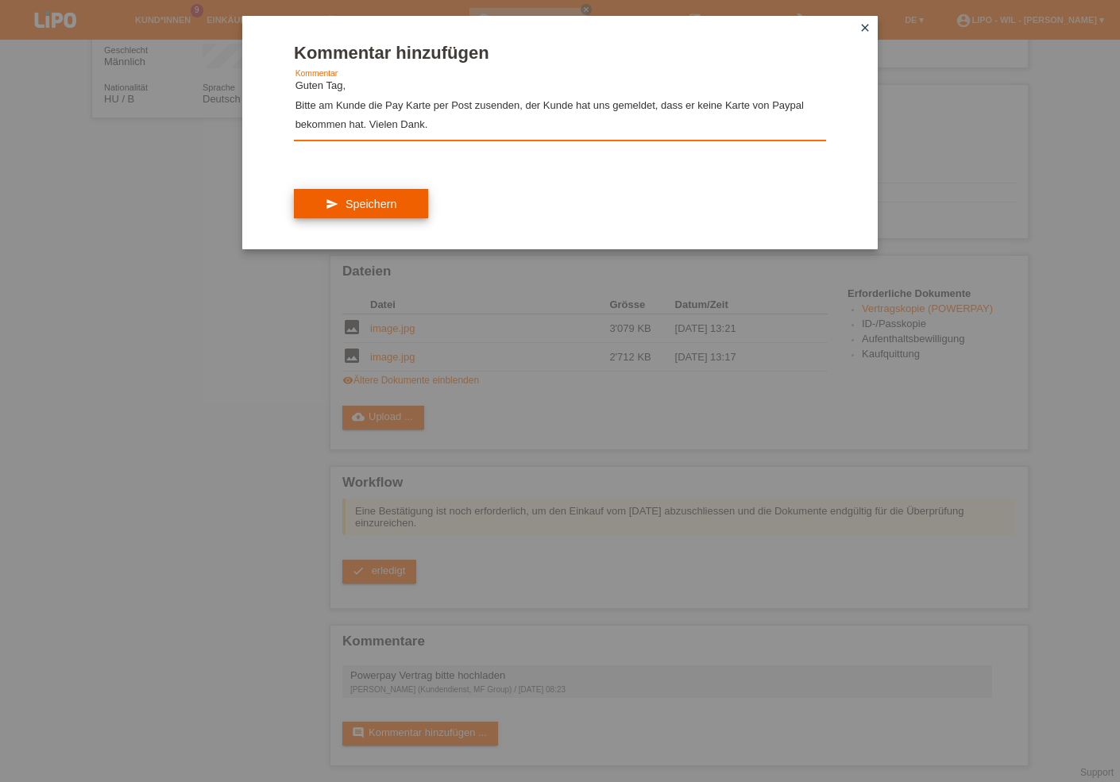
type textarea "Guten Tag, Bitte am Kunde die Pay Karte per Post zusenden, der Kunde hat uns ge…"
click at [355, 210] on span "Speichern" at bounding box center [370, 204] width 51 height 13
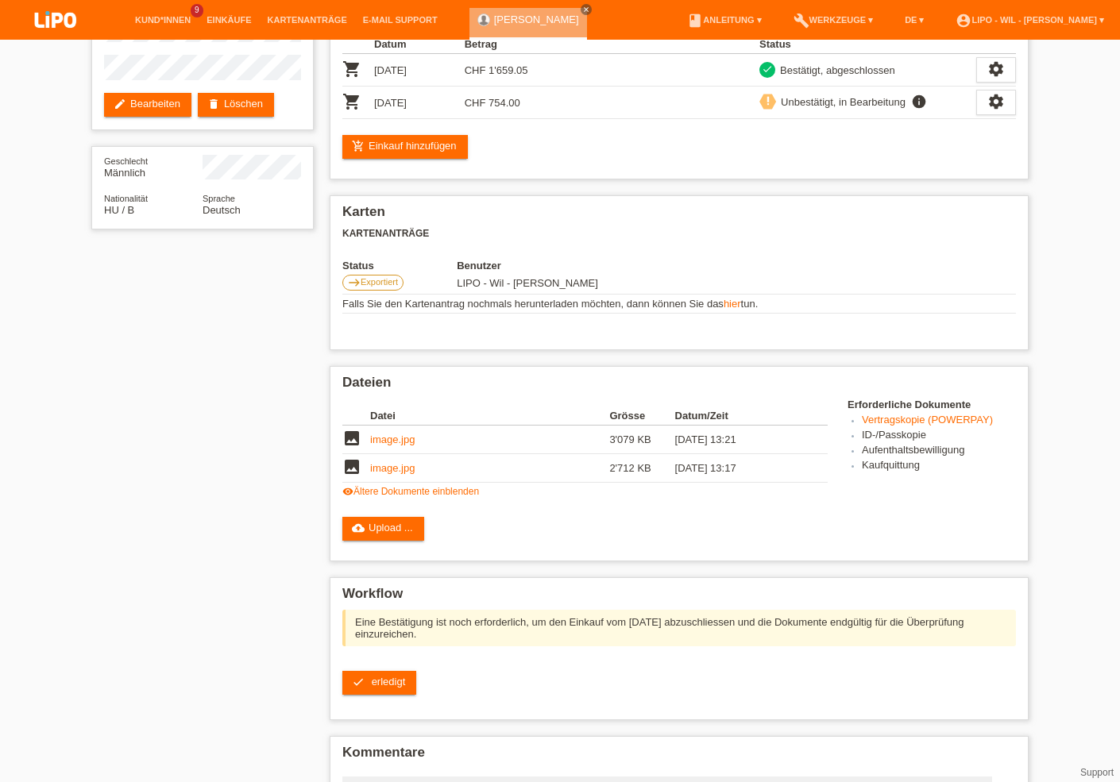
scroll to position [170, 0]
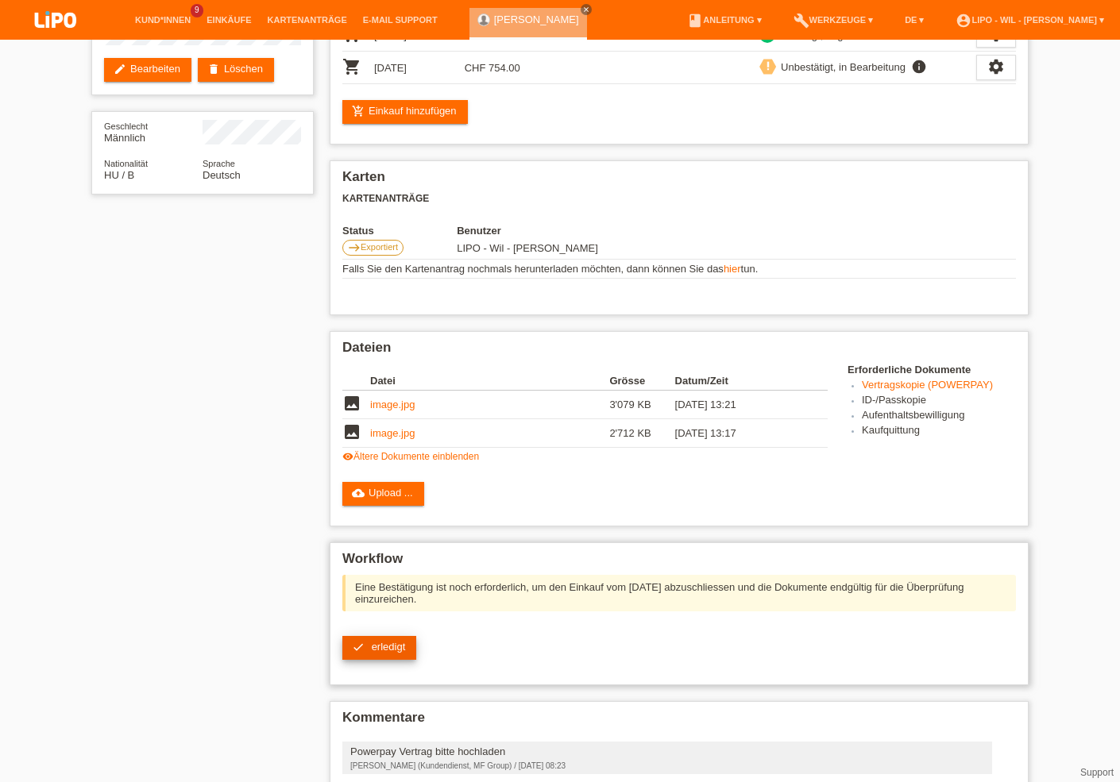
click at [378, 653] on span "erledigt" at bounding box center [389, 647] width 34 height 12
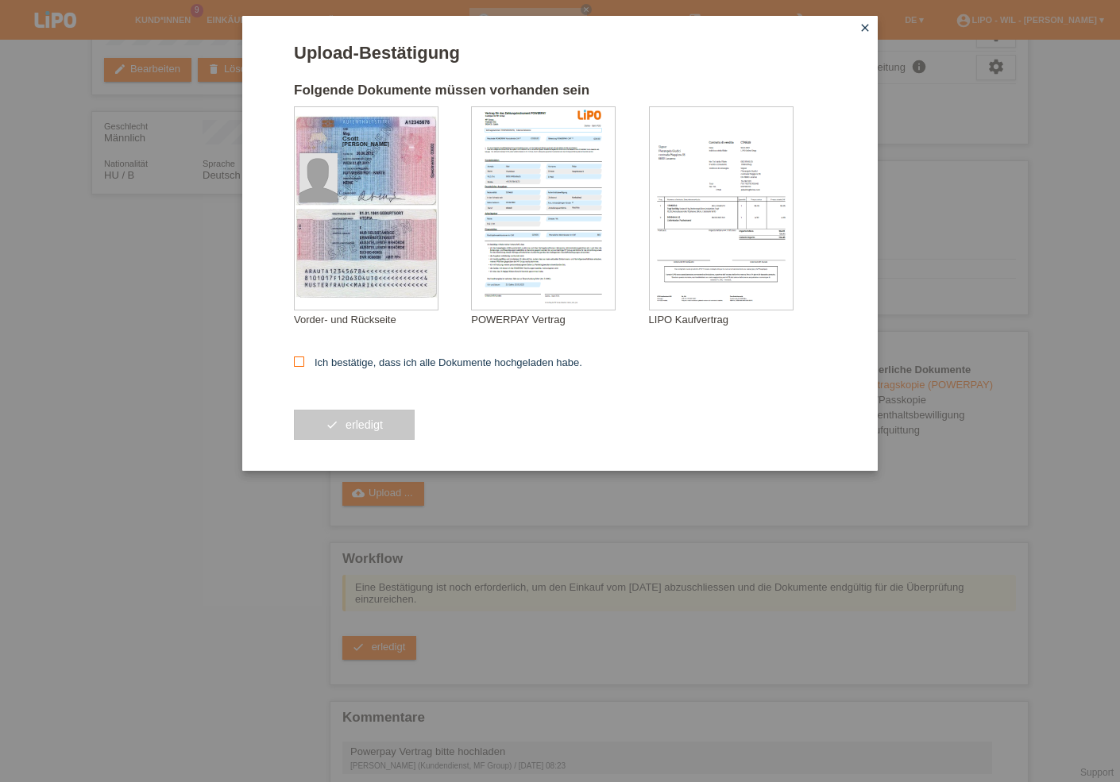
click at [296, 365] on icon at bounding box center [299, 362] width 10 height 10
click at [296, 365] on input "Ich bestätige, dass ich alle Dokumente hochgeladen habe." at bounding box center [299, 362] width 10 height 10
checkbox input "true"
click at [342, 431] on button "check erledigt" at bounding box center [354, 425] width 121 height 30
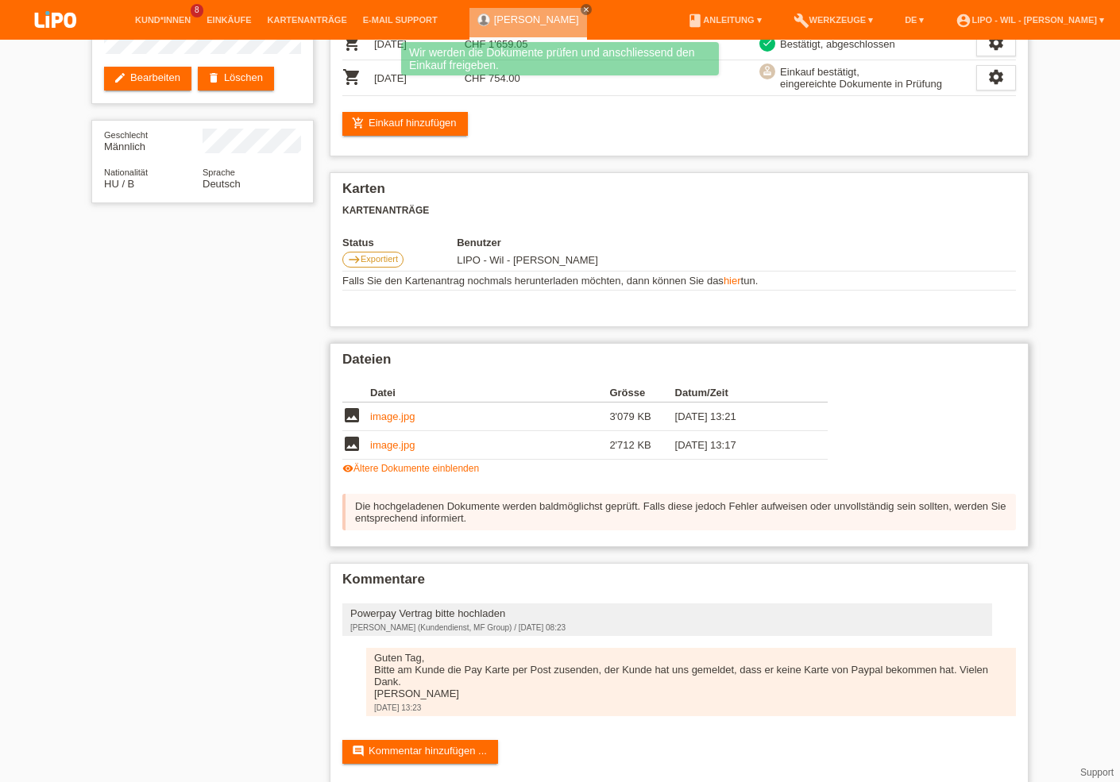
scroll to position [170, 0]
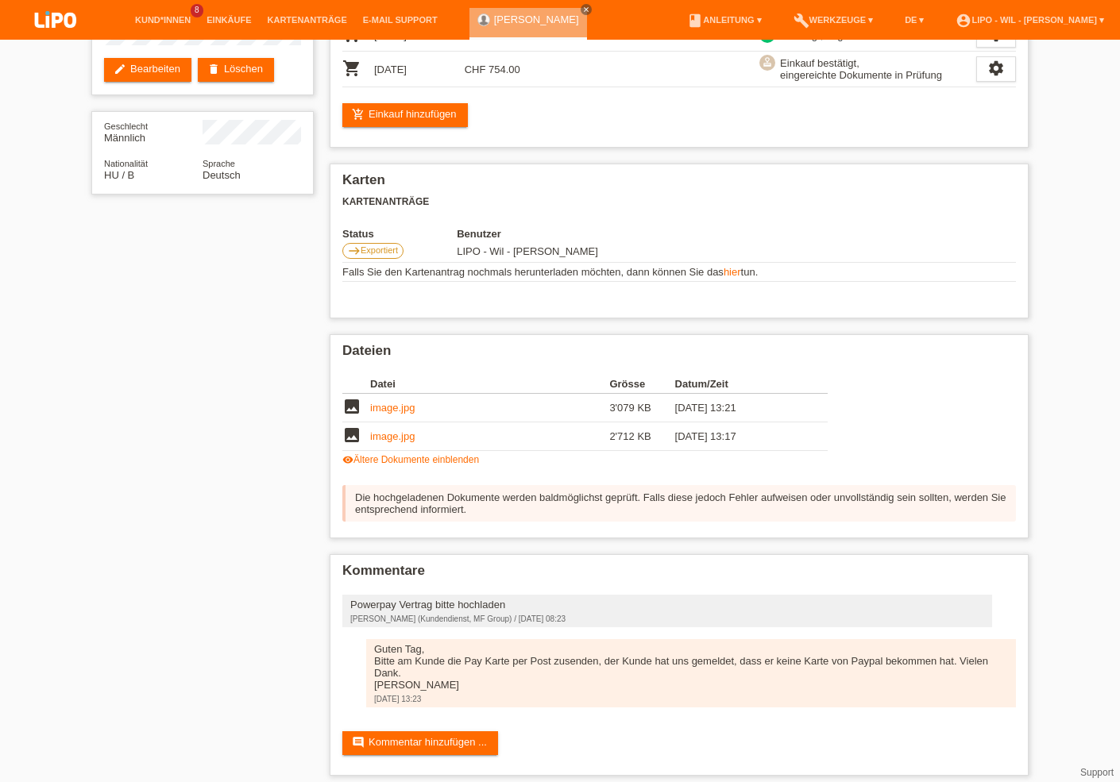
click at [1079, 267] on div "star_border Attila Csott edit Bearbeiten delete Löschen Geschlecht Männlich Nat…" at bounding box center [560, 331] width 1120 height 922
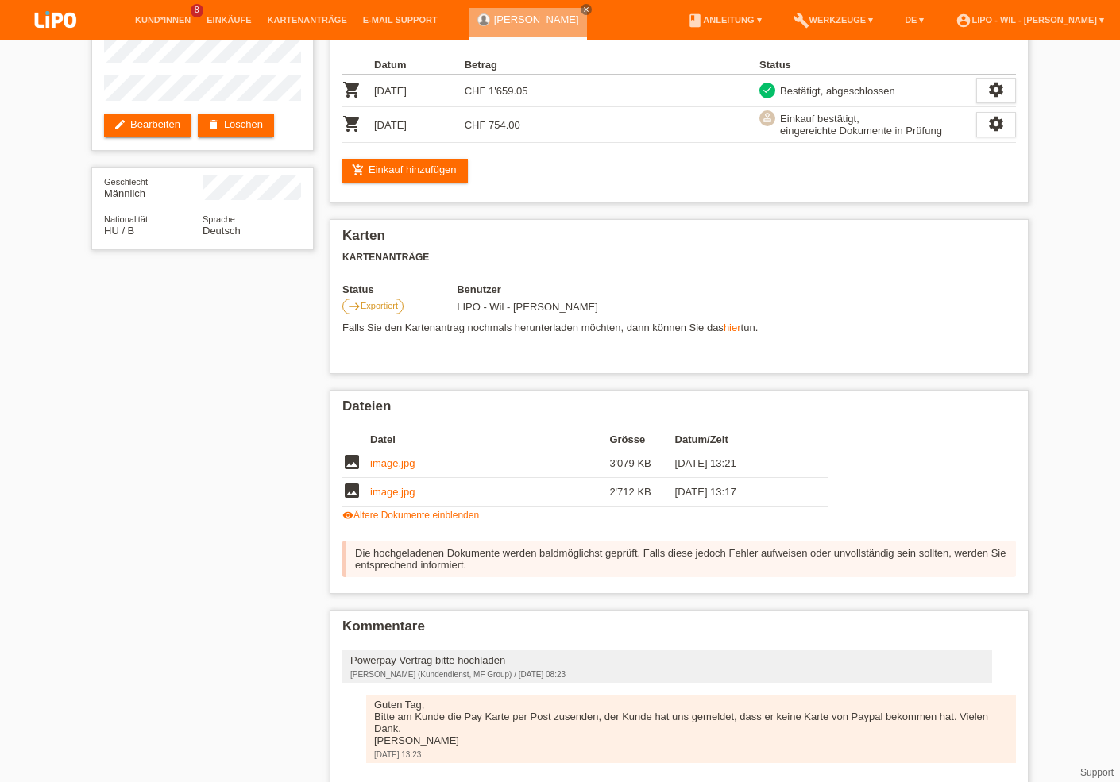
scroll to position [85, 0]
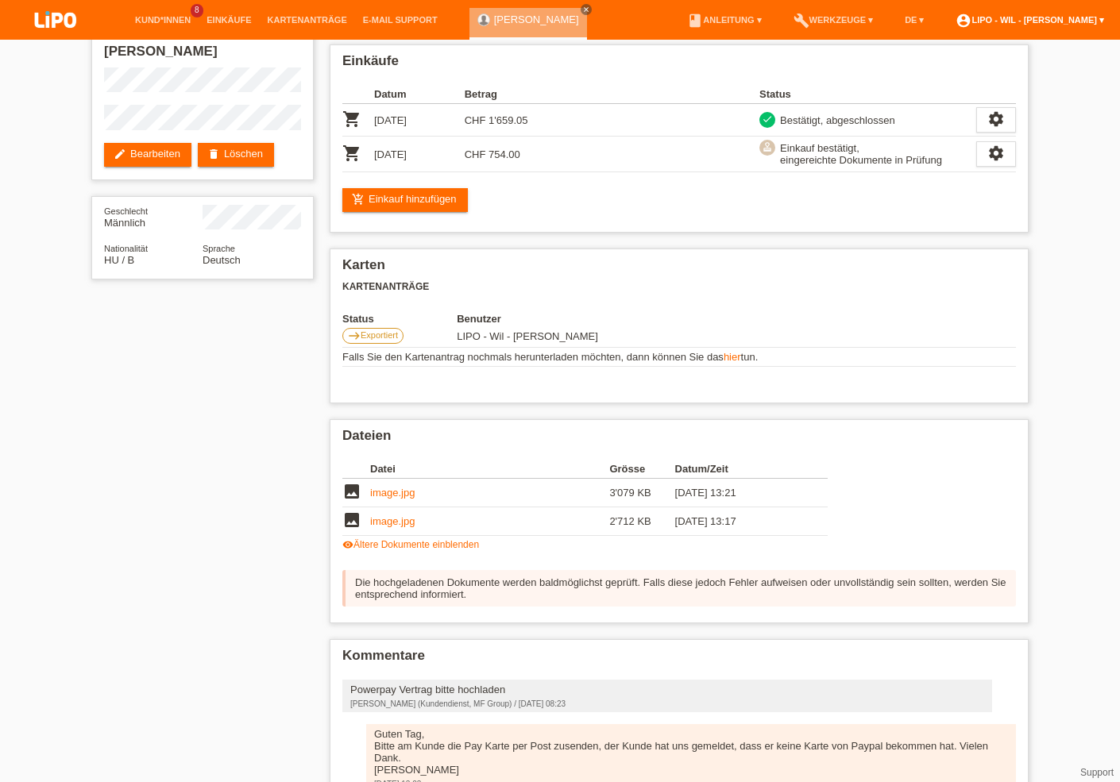
click at [1025, 21] on link "account_circle LIPO - Wil - Konrad Manko ▾" at bounding box center [1029, 20] width 164 height 10
click at [957, 108] on link "Logout" at bounding box center [954, 114] width 32 height 12
